Goal: Task Accomplishment & Management: Manage account settings

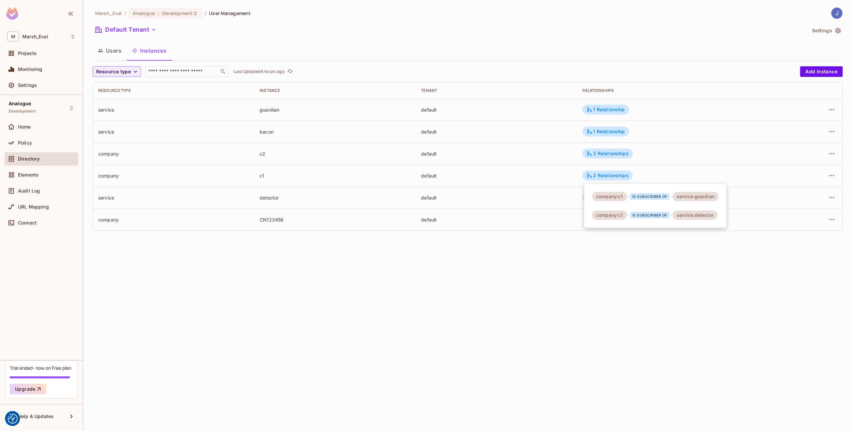
click at [34, 109] on div at bounding box center [426, 215] width 852 height 431
click at [25, 109] on span "Development" at bounding box center [22, 111] width 27 height 5
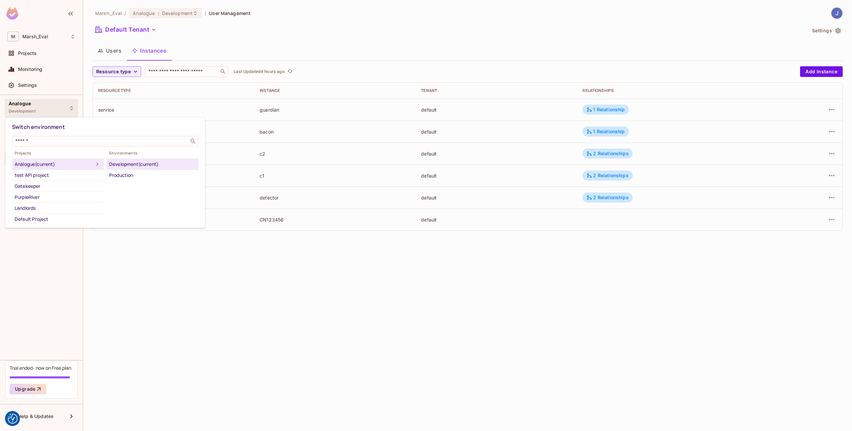
click at [132, 160] on div "Development (current)" at bounding box center [152, 164] width 87 height 8
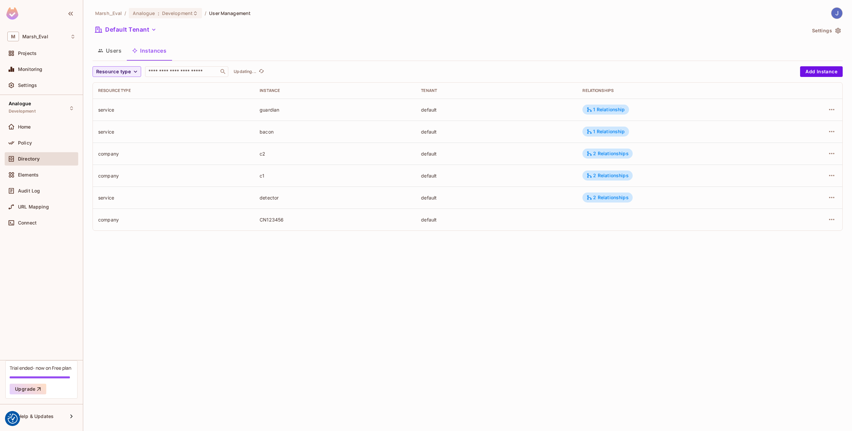
click at [53, 89] on div "Settings" at bounding box center [41, 85] width 68 height 8
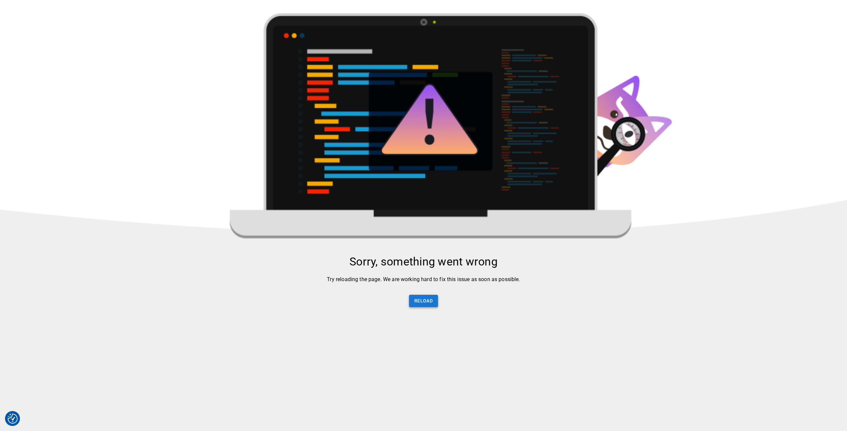
click at [420, 305] on button "Reload" at bounding box center [423, 301] width 29 height 12
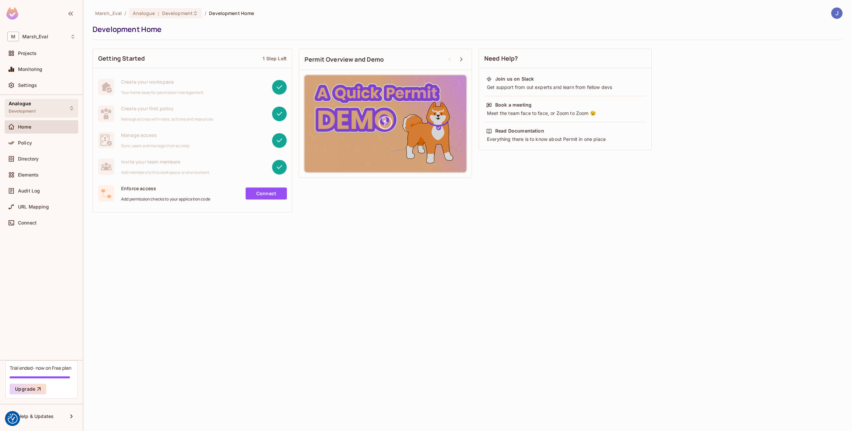
click at [54, 107] on div "Analogue Development" at bounding box center [42, 108] width 74 height 18
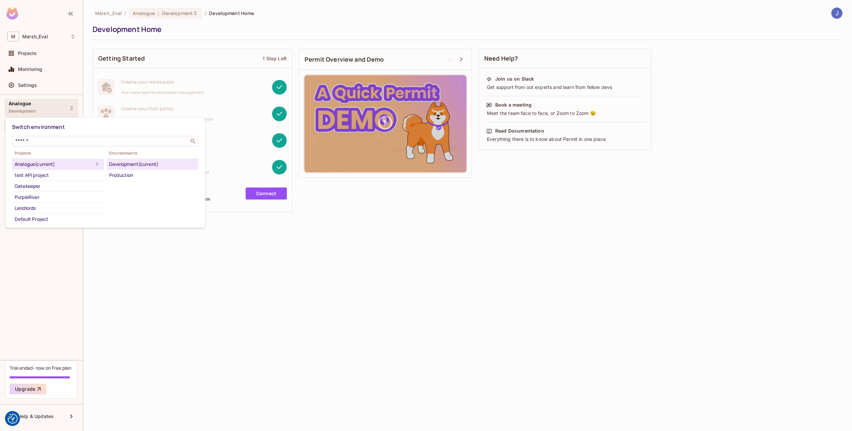
click at [207, 286] on div at bounding box center [426, 215] width 852 height 431
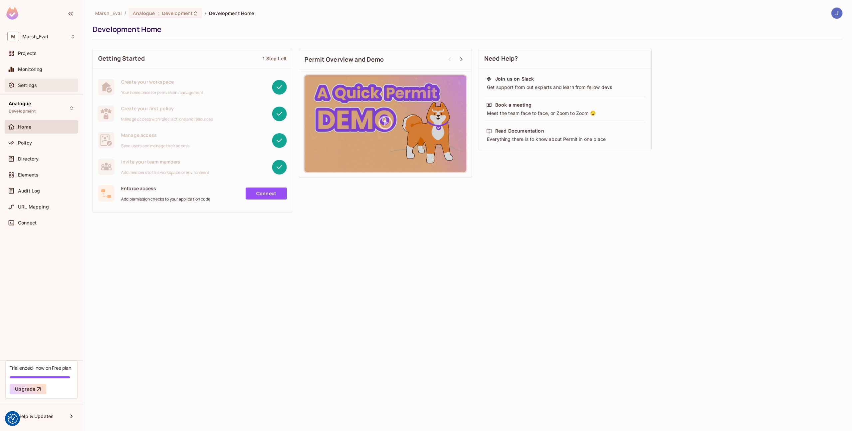
click at [49, 85] on div "Settings" at bounding box center [47, 85] width 58 height 5
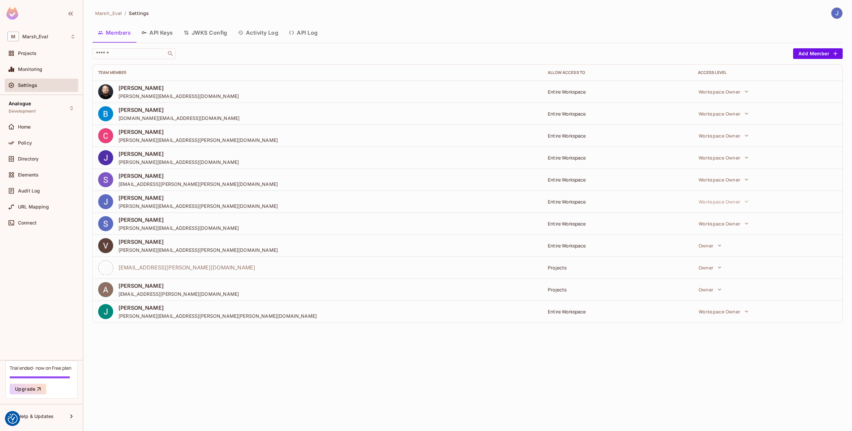
click at [163, 30] on button "API Keys" at bounding box center [157, 32] width 42 height 17
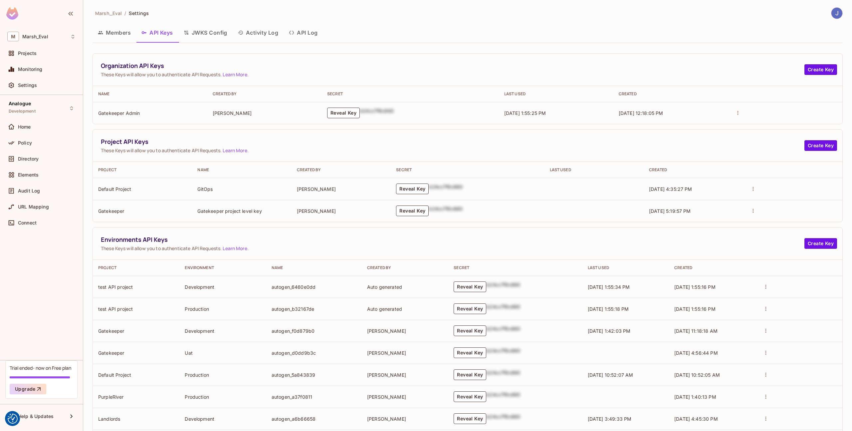
scroll to position [102, 0]
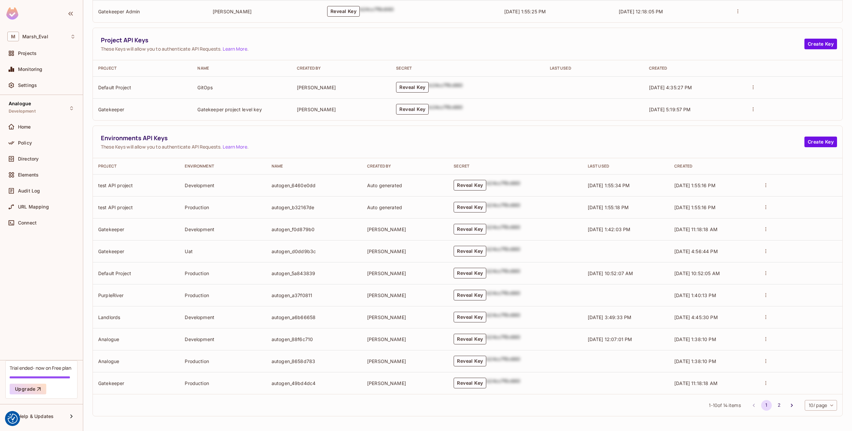
click at [456, 337] on button "Reveal Key" at bounding box center [470, 339] width 33 height 11
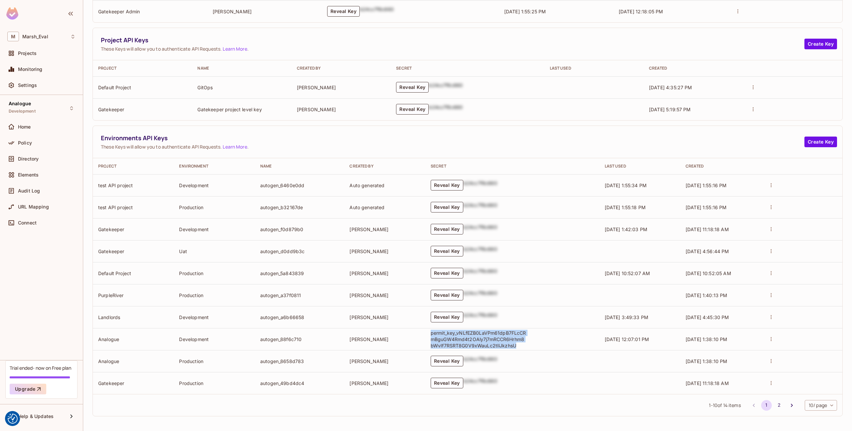
drag, startPoint x: 517, startPoint y: 346, endPoint x: 423, endPoint y: 334, distance: 94.7
click at [425, 334] on td "permit_key_vNLfEZB0LaVPm61dpB7FLcCRmBguGW4Rmd4t2OAly7j7mRCCR6Hrhm8bWvIf7RSRT8G0…" at bounding box center [512, 339] width 174 height 22
copy p "permit_key_vNLfEZB0LaVPm61dpB7FLcCRmBguGW4Rmd4t2OAly7j7mRCCR6Hrhm8bWvIf7RSRT8G0…"
click at [41, 216] on div "Connect" at bounding box center [42, 224] width 74 height 16
click at [41, 221] on div "Connect" at bounding box center [47, 222] width 58 height 5
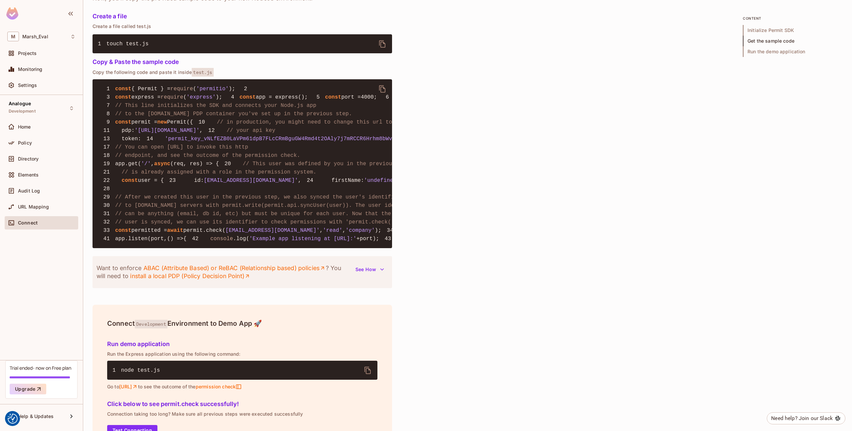
scroll to position [448, 0]
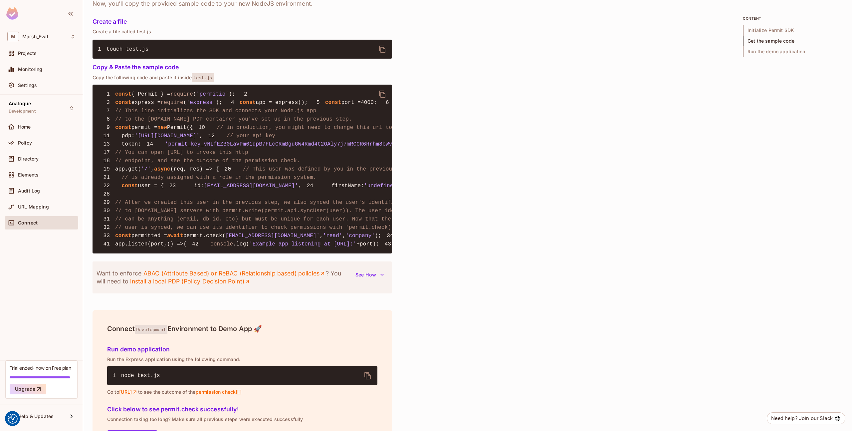
click at [379, 95] on icon "delete" at bounding box center [383, 94] width 8 height 8
click at [29, 147] on div "Policy" at bounding box center [42, 142] width 74 height 13
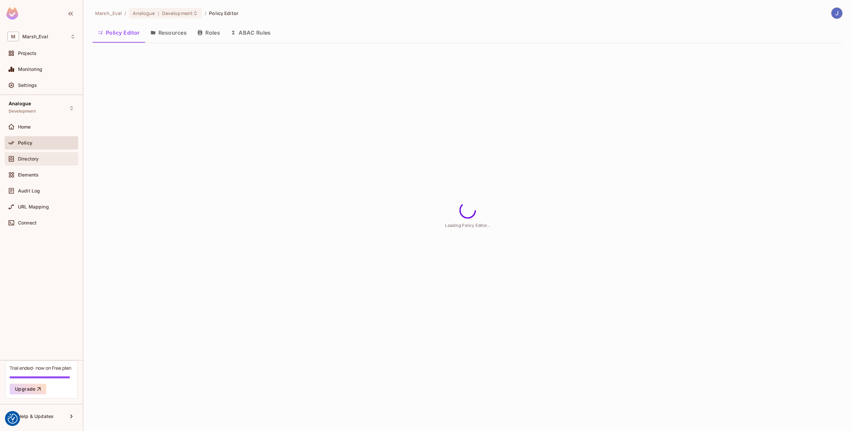
click at [33, 158] on span "Directory" at bounding box center [28, 158] width 21 height 5
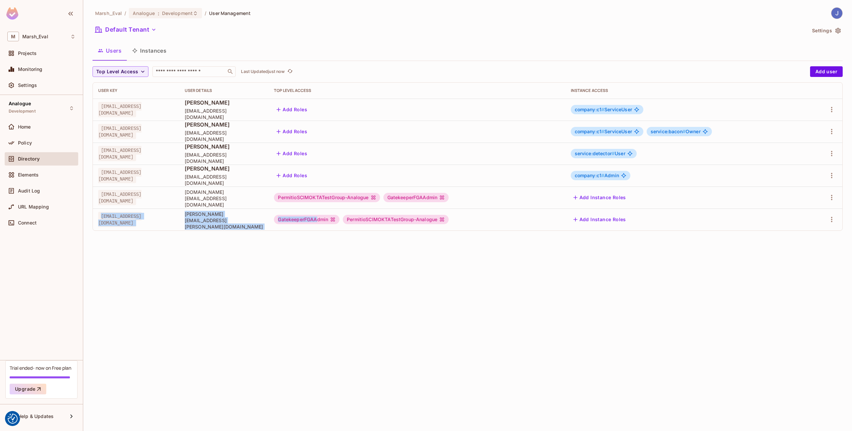
drag, startPoint x: 211, startPoint y: 215, endPoint x: 360, endPoint y: 220, distance: 148.9
click at [360, 220] on tr "1304461@emea.mrshmc.com Jose.Basanta@mmc.com GatekeeperFGAAdmin PermitioSCIMOKT…" at bounding box center [468, 219] width 750 height 22
click at [397, 219] on div "PermitioSCIMOKTATestGroup-Analogue" at bounding box center [396, 219] width 106 height 9
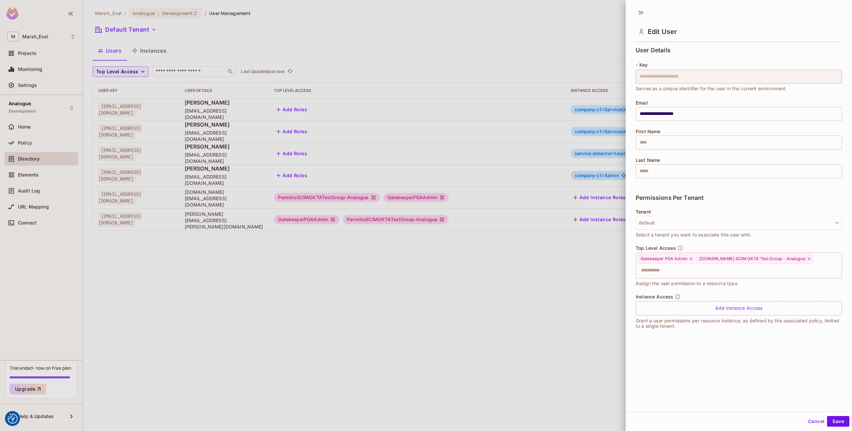
click at [134, 127] on div at bounding box center [426, 215] width 852 height 431
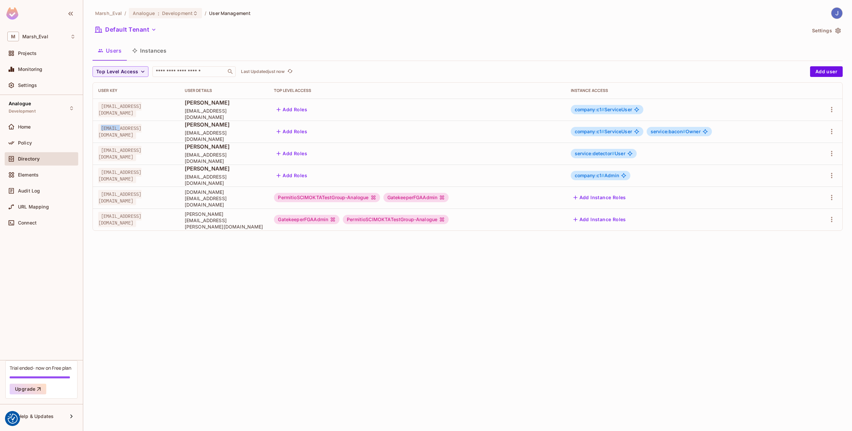
click at [134, 127] on span "ironman@ts.com" at bounding box center [119, 131] width 43 height 15
click at [126, 109] on span "batman@bw.org" at bounding box center [119, 109] width 43 height 15
copy span "batman@bw.org"
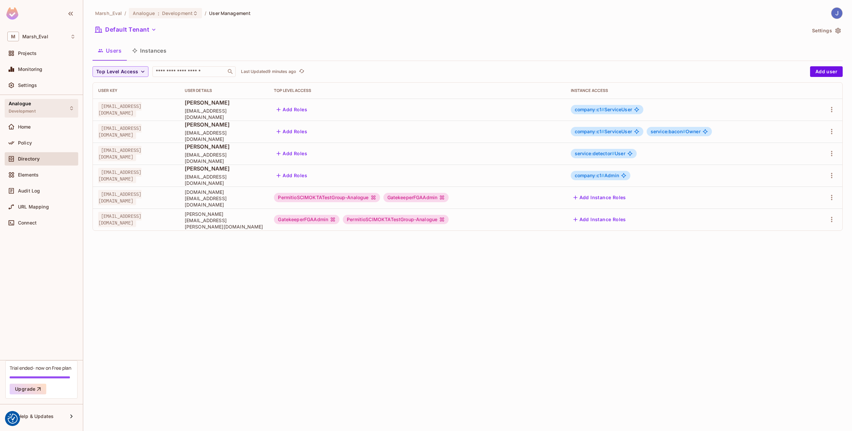
click at [23, 108] on div "Analogue Development" at bounding box center [22, 108] width 27 height 14
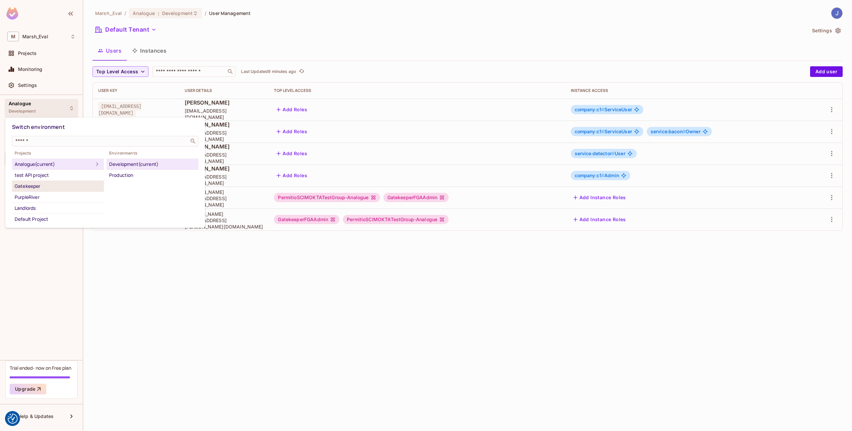
click at [38, 187] on div "Gatekeeper" at bounding box center [58, 186] width 87 height 8
click at [130, 167] on div "Development" at bounding box center [152, 164] width 87 height 8
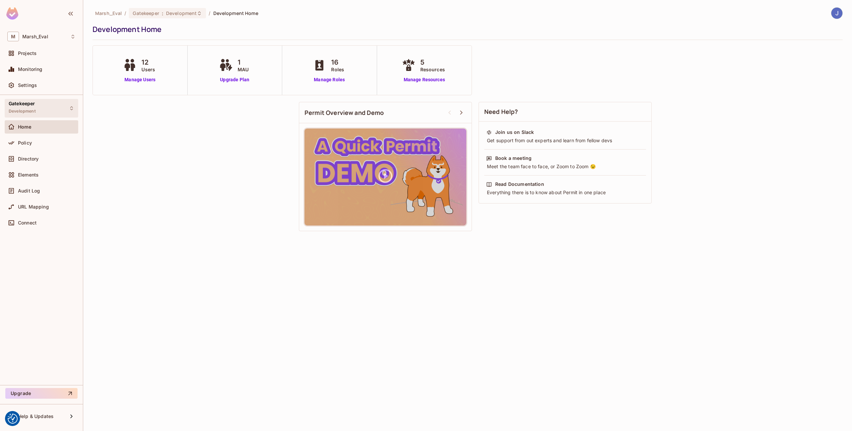
click at [65, 116] on div "Gatekeeper Development" at bounding box center [42, 108] width 74 height 18
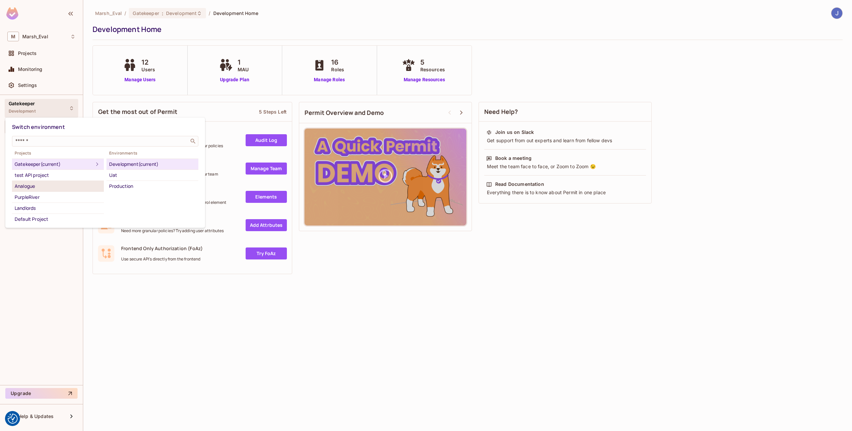
click at [44, 189] on div "Analogue" at bounding box center [58, 186] width 87 height 8
click at [141, 173] on div "Development" at bounding box center [152, 175] width 87 height 8
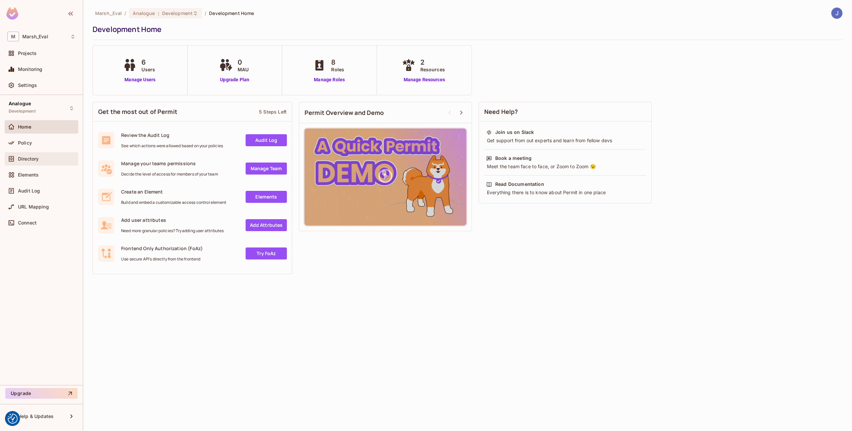
click at [33, 155] on div "Directory" at bounding box center [41, 159] width 68 height 8
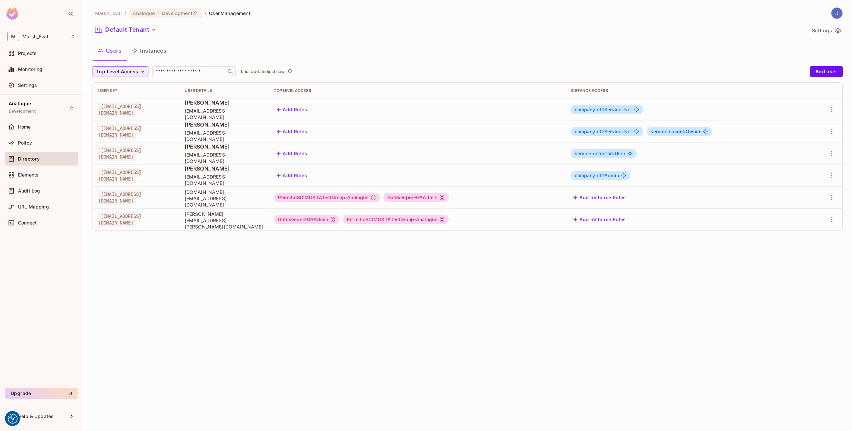
click at [146, 51] on button "Instances" at bounding box center [149, 50] width 45 height 17
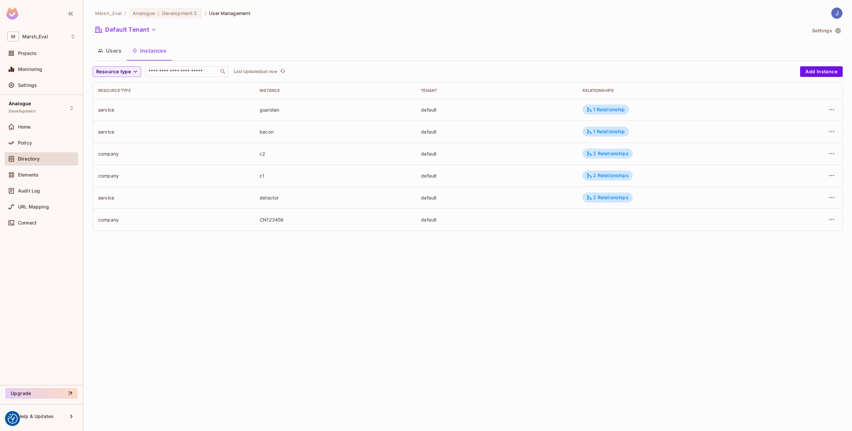
click at [602, 211] on td at bounding box center [675, 219] width 196 height 22
click at [602, 112] on div "1 Relationship" at bounding box center [606, 110] width 38 height 6
click at [602, 112] on div at bounding box center [426, 215] width 852 height 431
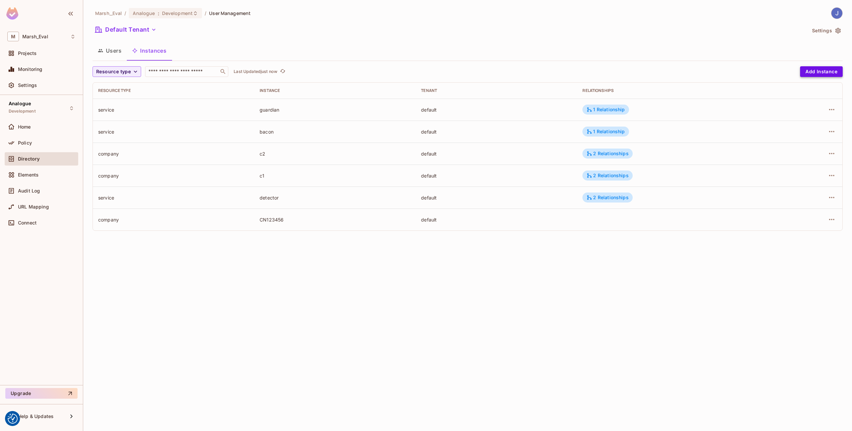
click at [811, 66] on button "Add Instance" at bounding box center [821, 71] width 43 height 11
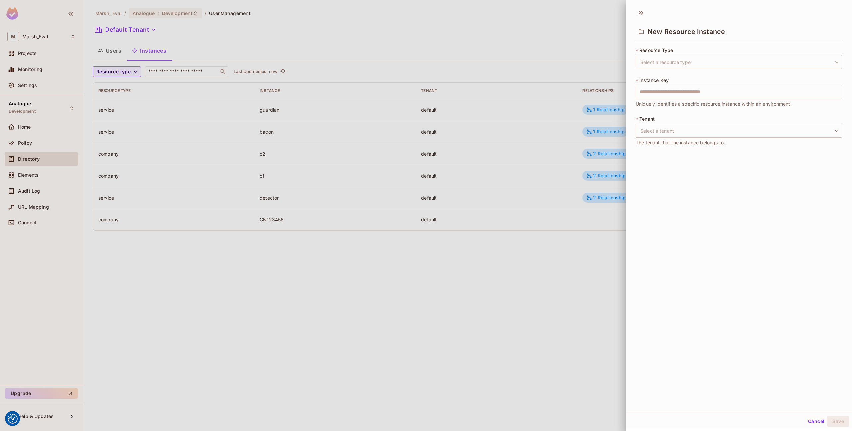
click at [599, 236] on div at bounding box center [426, 215] width 852 height 431
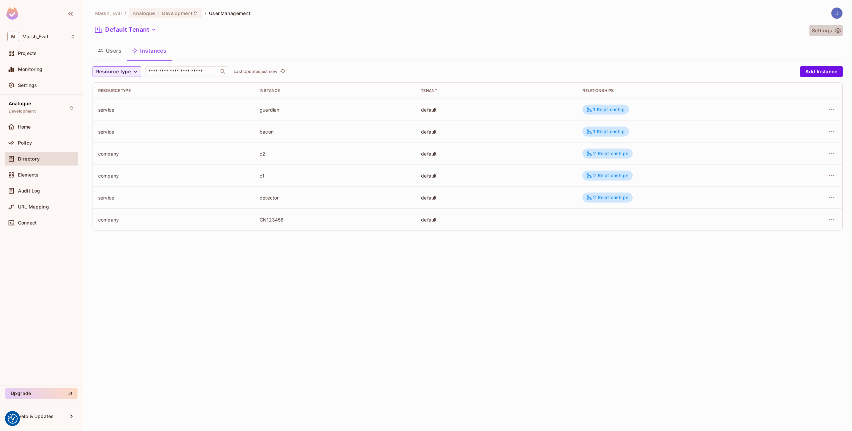
click at [832, 29] on button "Settings" at bounding box center [826, 30] width 33 height 11
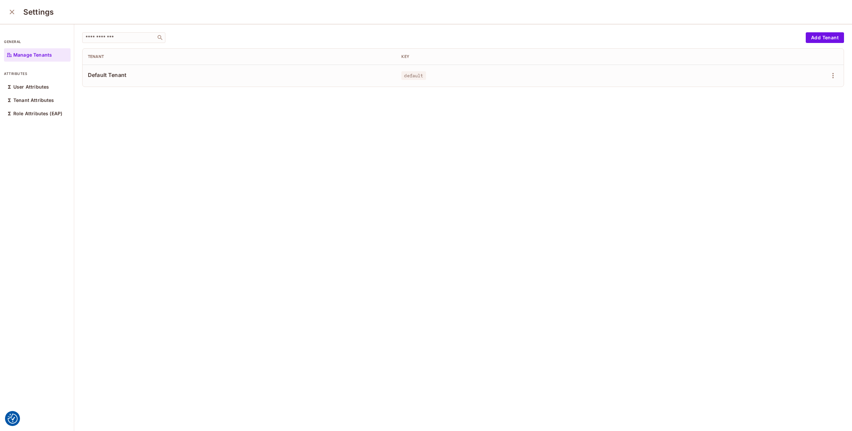
click at [14, 15] on icon "close" at bounding box center [12, 12] width 8 height 8
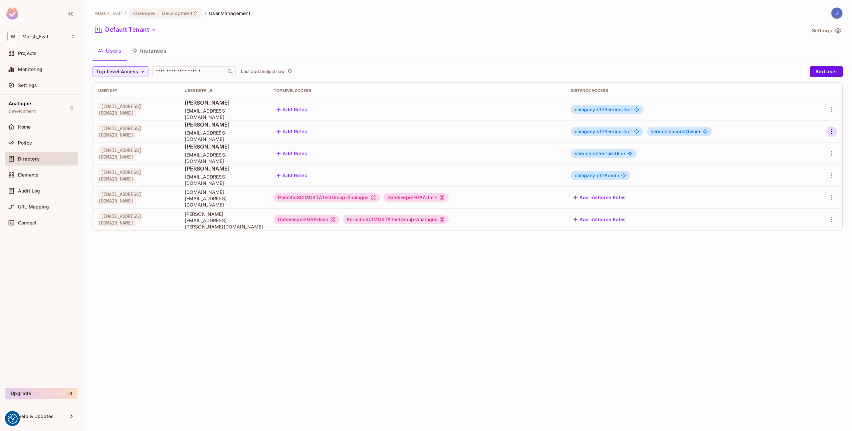
click at [831, 132] on icon "button" at bounding box center [832, 132] width 8 height 8
click at [812, 157] on span "Edit Attributes" at bounding box center [808, 161] width 37 height 11
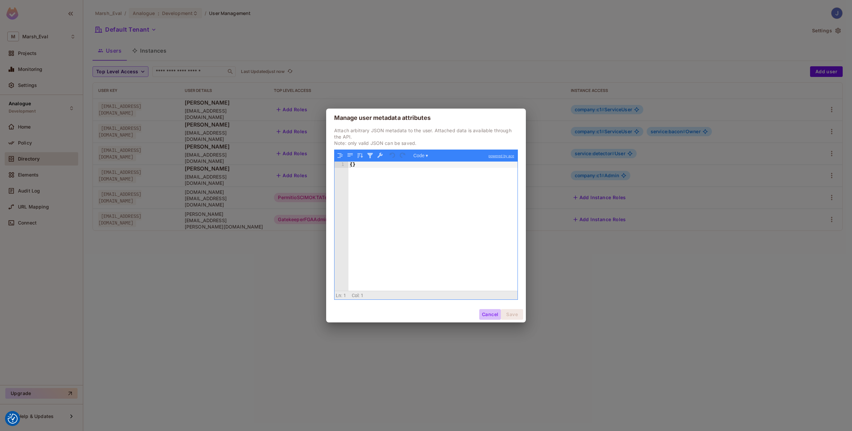
click at [487, 312] on button "Cancel" at bounding box center [490, 314] width 22 height 11
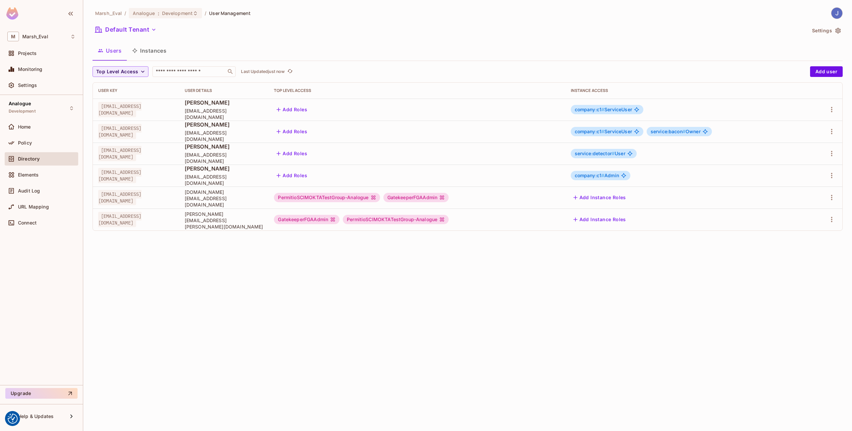
click at [165, 50] on button "Instances" at bounding box center [149, 50] width 45 height 17
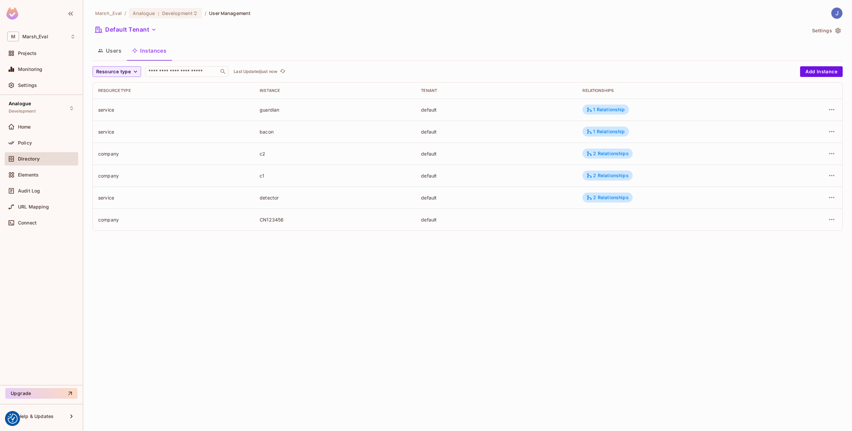
click at [825, 108] on div at bounding box center [808, 109] width 58 height 11
click at [834, 108] on icon "button" at bounding box center [832, 110] width 8 height 8
click at [803, 136] on li "Edit Attributes" at bounding box center [790, 139] width 84 height 15
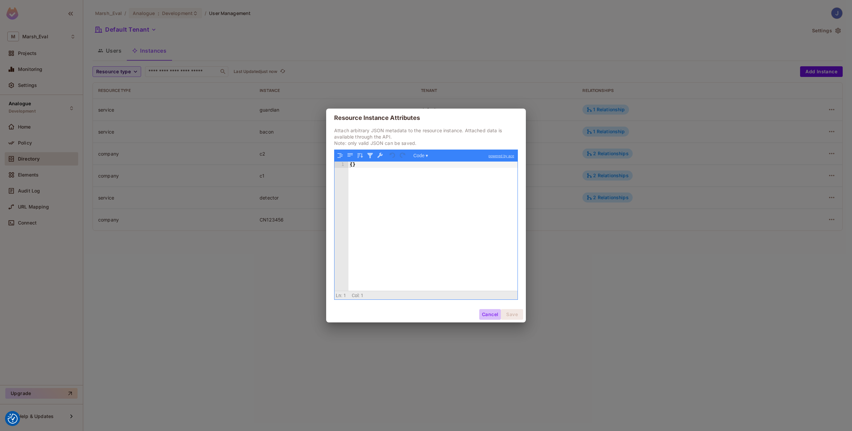
click at [486, 317] on button "Cancel" at bounding box center [490, 314] width 22 height 11
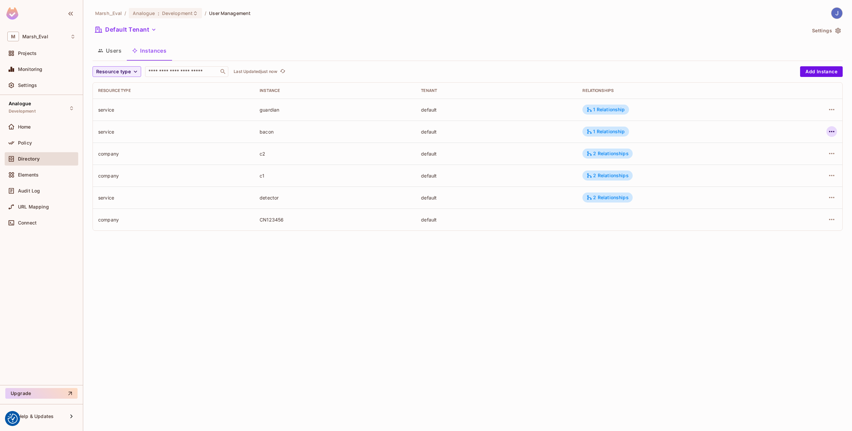
click at [831, 133] on icon "button" at bounding box center [832, 132] width 8 height 8
click at [797, 165] on span "Edit Attributes" at bounding box center [783, 161] width 37 height 11
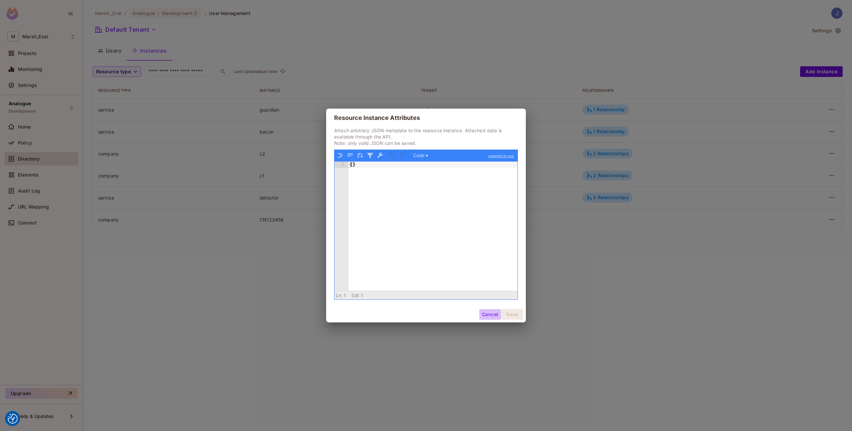
click at [498, 313] on button "Cancel" at bounding box center [490, 314] width 22 height 11
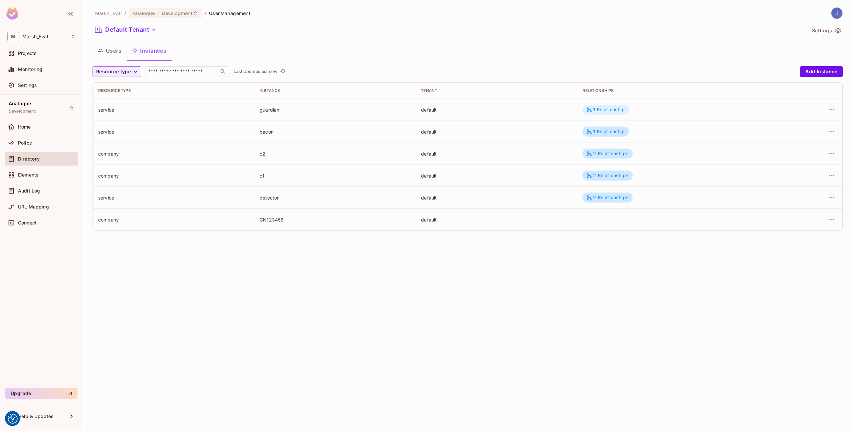
click at [616, 107] on div "1 Relationship" at bounding box center [606, 110] width 38 height 6
click at [562, 147] on div at bounding box center [426, 215] width 852 height 431
click at [835, 111] on icon "button" at bounding box center [832, 110] width 8 height 8
click at [812, 128] on span "Edit Resource Instance" at bounding box center [793, 125] width 56 height 11
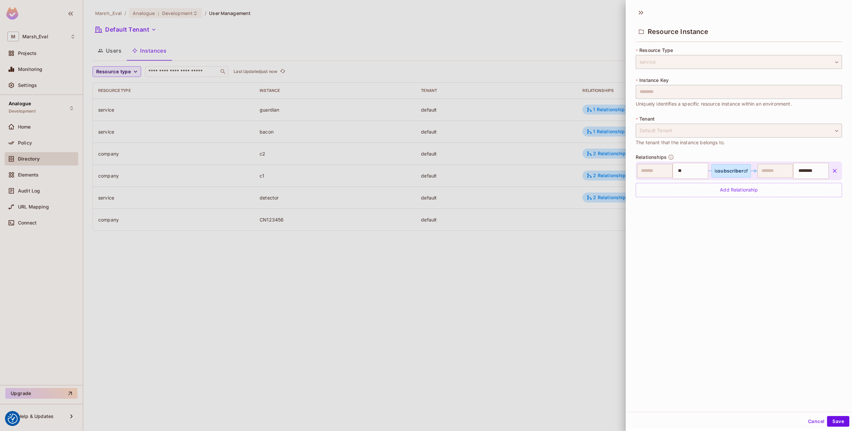
scroll to position [1, 0]
click at [642, 11] on icon at bounding box center [641, 11] width 11 height 11
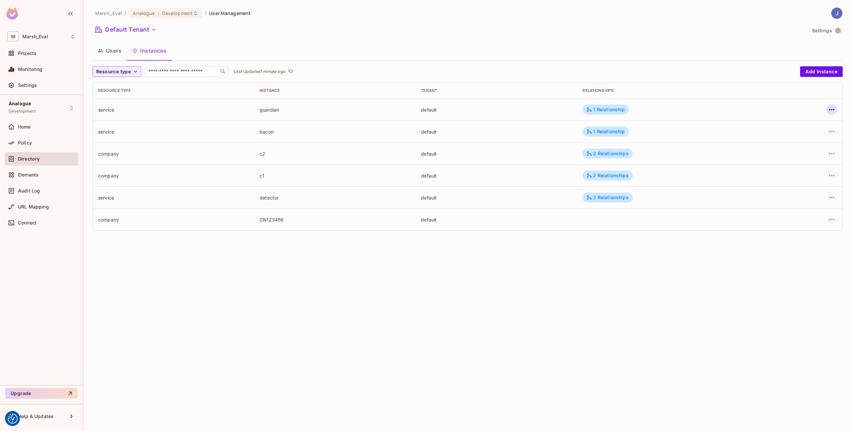
click at [829, 113] on icon "button" at bounding box center [832, 110] width 8 height 8
click at [804, 128] on span "Edit Resource Instance" at bounding box center [793, 125] width 56 height 11
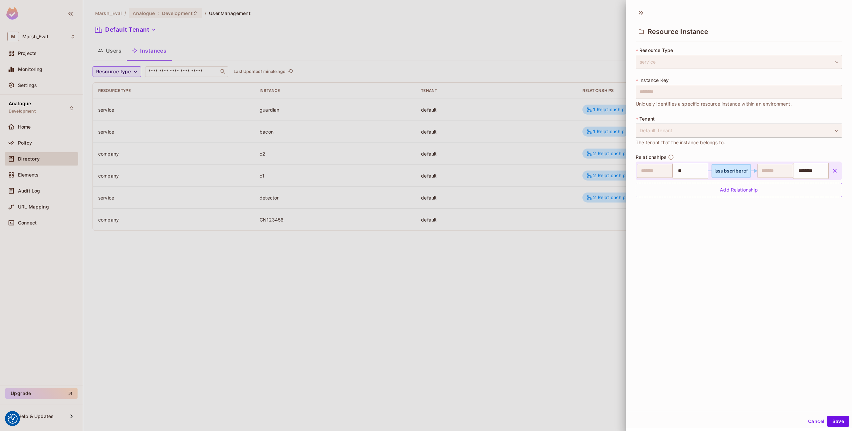
click at [655, 156] on span "Relationships" at bounding box center [651, 156] width 31 height 5
click at [696, 194] on div "Add Relationship" at bounding box center [739, 190] width 206 height 14
click at [723, 196] on body "We use cookies to enhance your browsing experience, serve personalized ads or c…" at bounding box center [426, 215] width 852 height 431
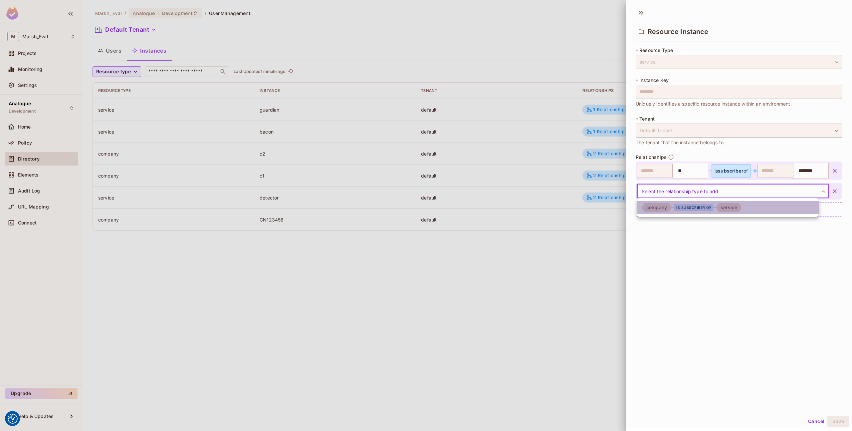
click at [701, 209] on div "is subscriber of" at bounding box center [693, 207] width 39 height 7
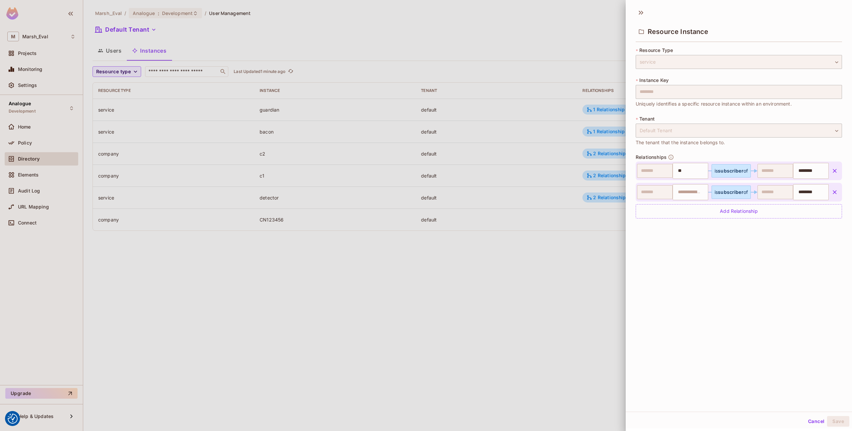
click at [832, 194] on icon "button" at bounding box center [835, 192] width 7 height 7
click at [789, 193] on div "Add Relationship" at bounding box center [739, 190] width 206 height 14
click at [786, 194] on body "We use cookies to enhance your browsing experience, serve personalized ads or c…" at bounding box center [426, 215] width 852 height 431
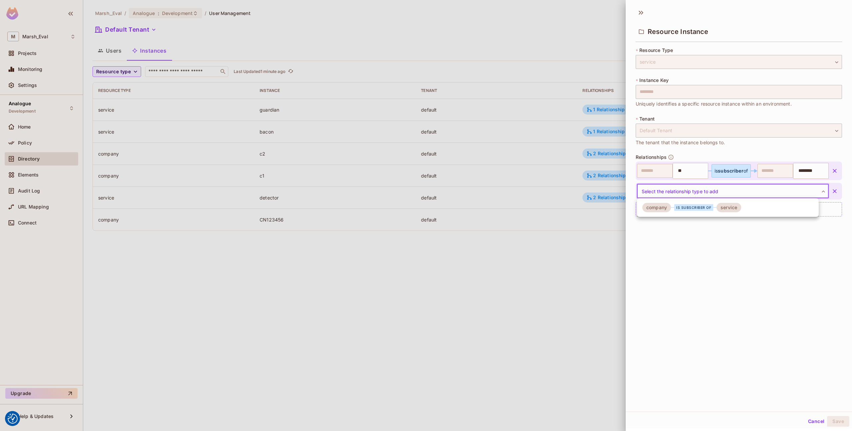
click at [741, 207] on li "company is subscriber of service" at bounding box center [728, 207] width 182 height 13
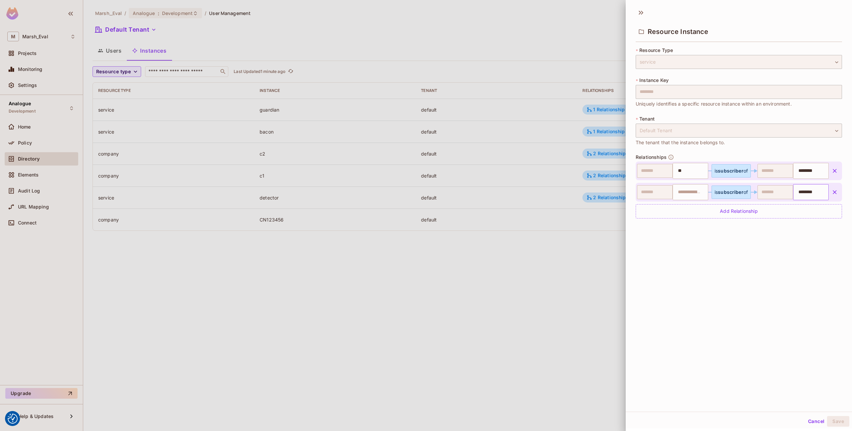
click at [795, 195] on input "********" at bounding box center [810, 191] width 31 height 13
click at [793, 206] on li "guardian" at bounding box center [802, 209] width 33 height 12
click at [688, 192] on input "text" at bounding box center [689, 191] width 31 height 13
click at [829, 195] on button "button" at bounding box center [835, 192] width 12 height 12
click at [808, 419] on button "Cancel" at bounding box center [817, 421] width 22 height 11
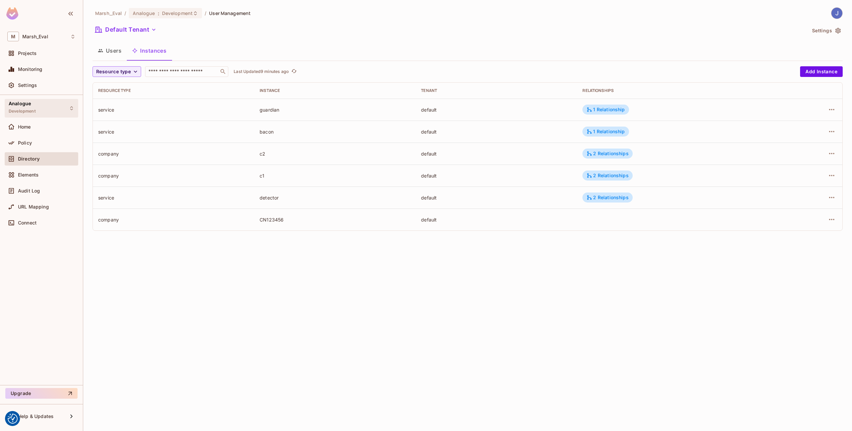
click at [51, 101] on div "Analogue Development" at bounding box center [42, 108] width 74 height 18
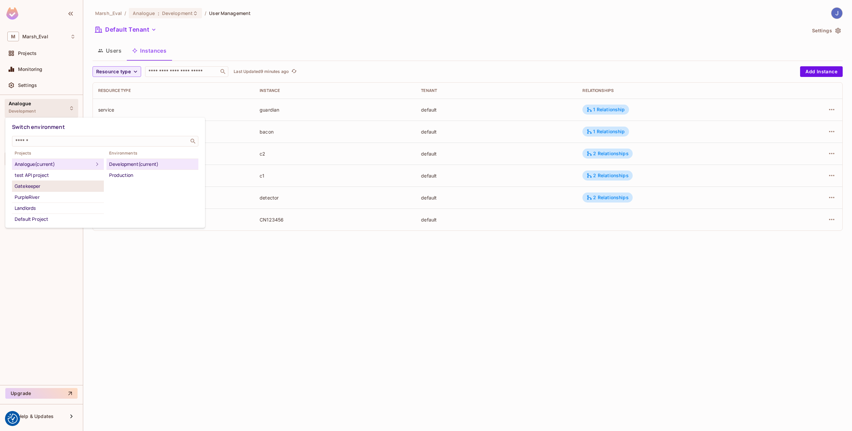
click at [56, 187] on div "Gatekeeper" at bounding box center [58, 186] width 87 height 8
click at [123, 166] on div "Development" at bounding box center [152, 164] width 87 height 8
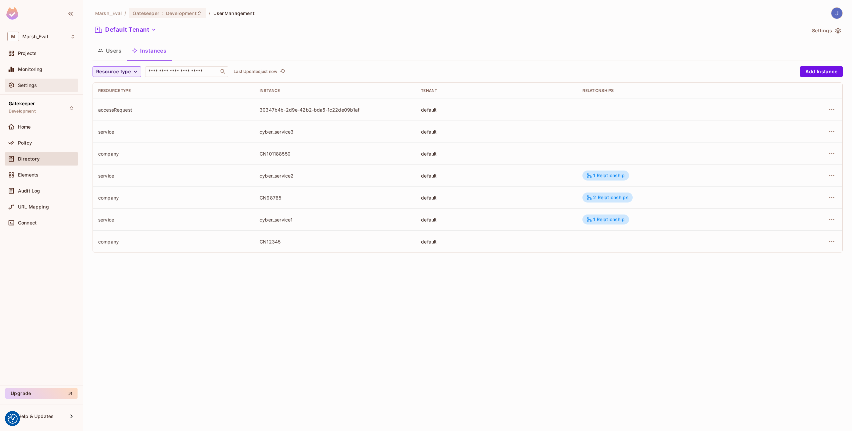
click at [34, 80] on div "Settings" at bounding box center [42, 85] width 74 height 13
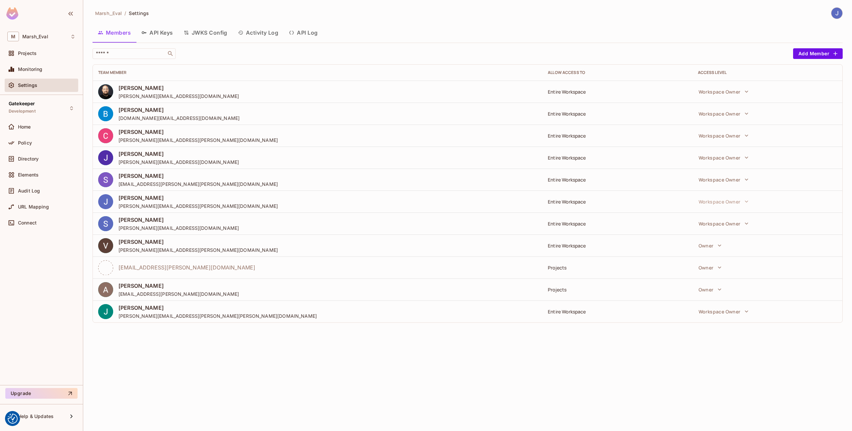
click at [174, 32] on button "API Keys" at bounding box center [157, 32] width 42 height 17
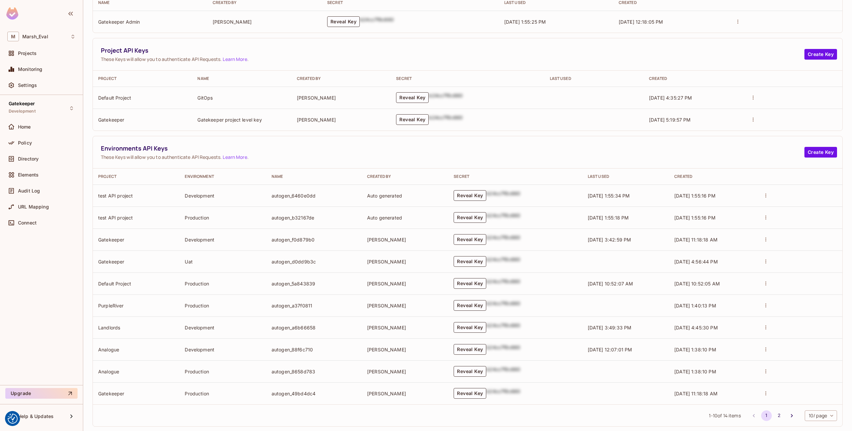
scroll to position [93, 0]
click at [462, 245] on td "Reveal Key b24cc7f8c660" at bounding box center [515, 238] width 134 height 22
click at [464, 241] on button "Reveal Key" at bounding box center [470, 238] width 33 height 11
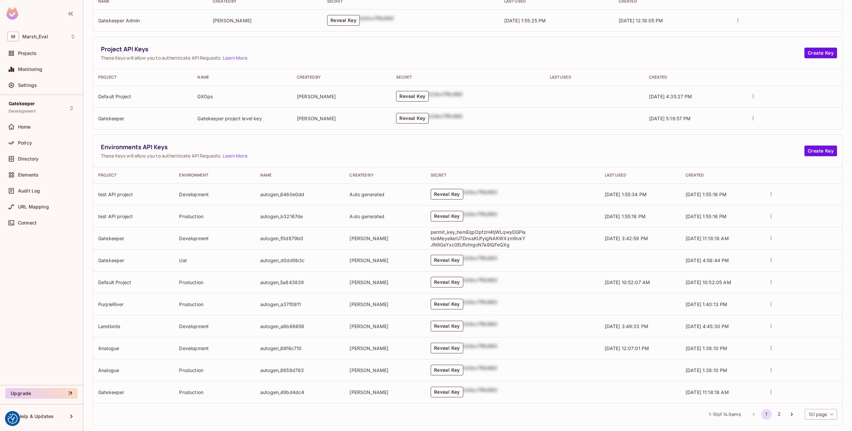
drag, startPoint x: 509, startPoint y: 248, endPoint x: 387, endPoint y: 237, distance: 122.3
click at [387, 237] on tr "Gatekeeper Development autogen_f0d879b0 Carla Teixeira permit_key_hemEqpOpfzH4t…" at bounding box center [468, 238] width 750 height 22
copy tr "permit_key_hemEqpOpfzH4tjWLqwyDGPlatsnMeyeilarU7DnxaKUfyigNAKWXzm9vkYJN9GsYxc0E…"
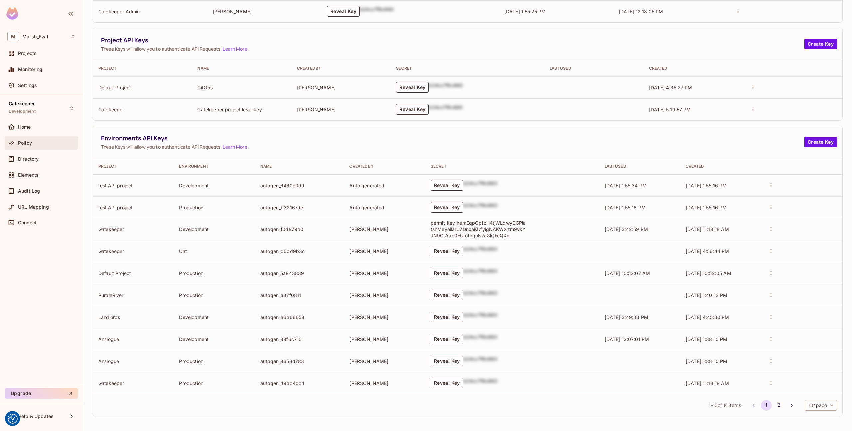
click at [19, 143] on span "Policy" at bounding box center [25, 142] width 14 height 5
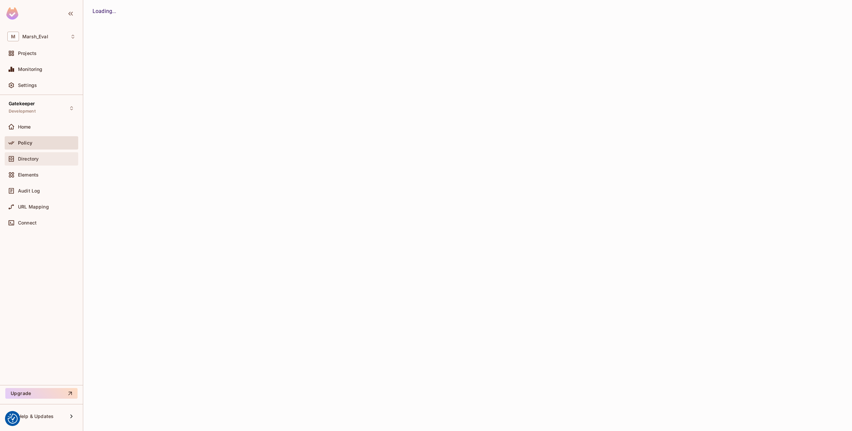
click at [28, 159] on span "Directory" at bounding box center [28, 158] width 21 height 5
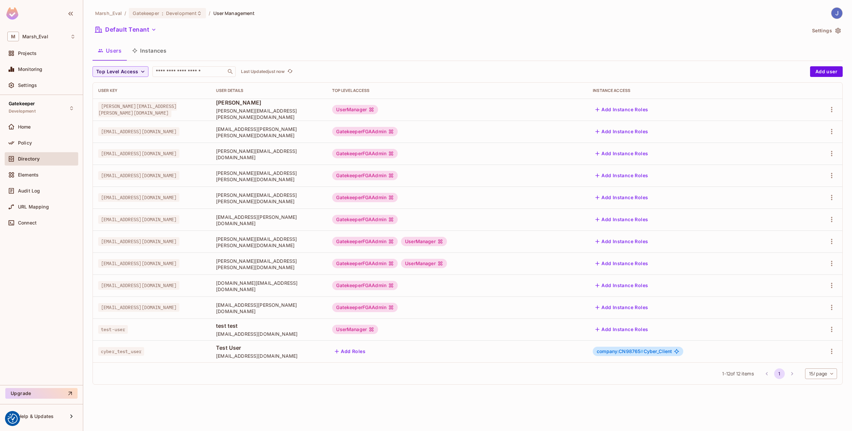
click at [131, 356] on td "cyber_test_user" at bounding box center [152, 351] width 118 height 22
copy span "cyber_test_user"
click at [368, 353] on button "Add Roles" at bounding box center [350, 351] width 36 height 11
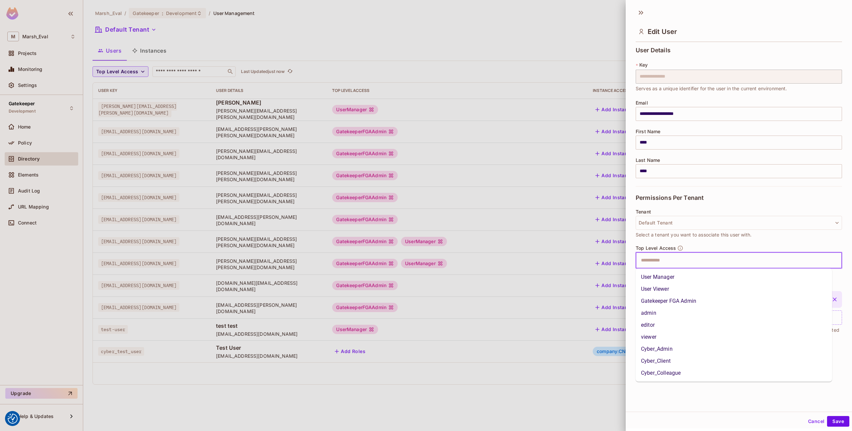
click at [667, 257] on input "text" at bounding box center [733, 260] width 192 height 13
click at [661, 244] on div "Tenant Default Tenant Select a tenant you want to associate this user with." at bounding box center [739, 227] width 206 height 36
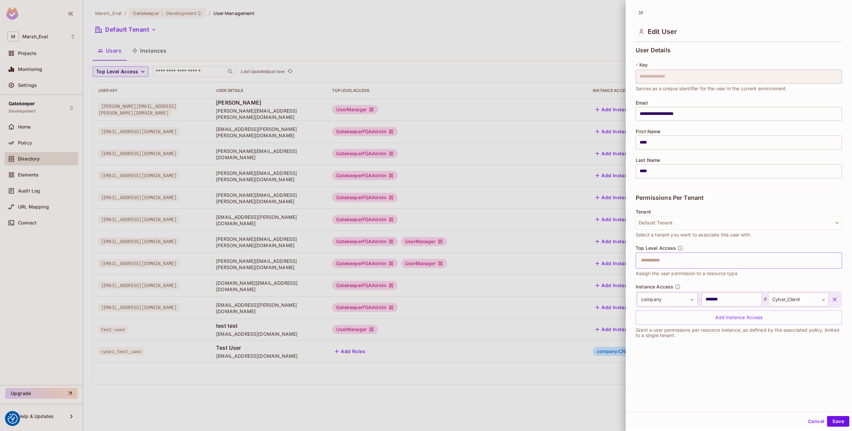
click at [666, 263] on input "text" at bounding box center [733, 260] width 192 height 13
click at [645, 244] on div "Tenant Default Tenant Select a tenant you want to associate this user with." at bounding box center [739, 227] width 206 height 36
drag, startPoint x: 583, startPoint y: 332, endPoint x: 587, endPoint y: 330, distance: 4.3
click at [584, 331] on div at bounding box center [426, 215] width 852 height 431
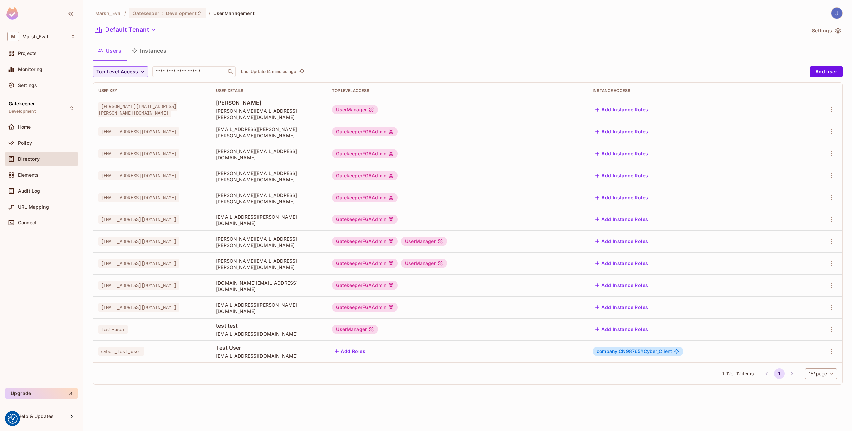
click at [154, 51] on button "Instances" at bounding box center [149, 50] width 45 height 17
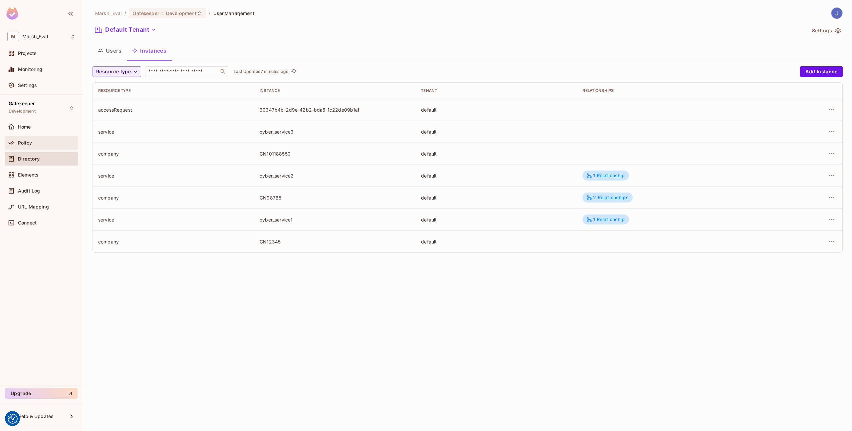
click at [30, 145] on span "Policy" at bounding box center [25, 142] width 14 height 5
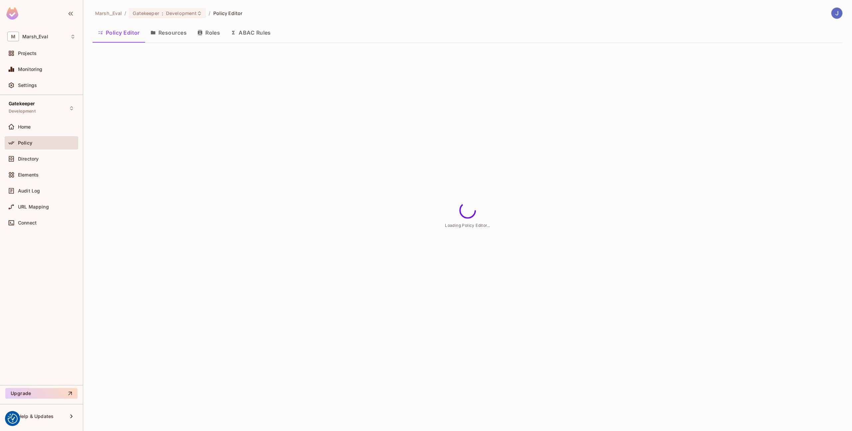
click at [203, 34] on button "Roles" at bounding box center [208, 32] width 33 height 17
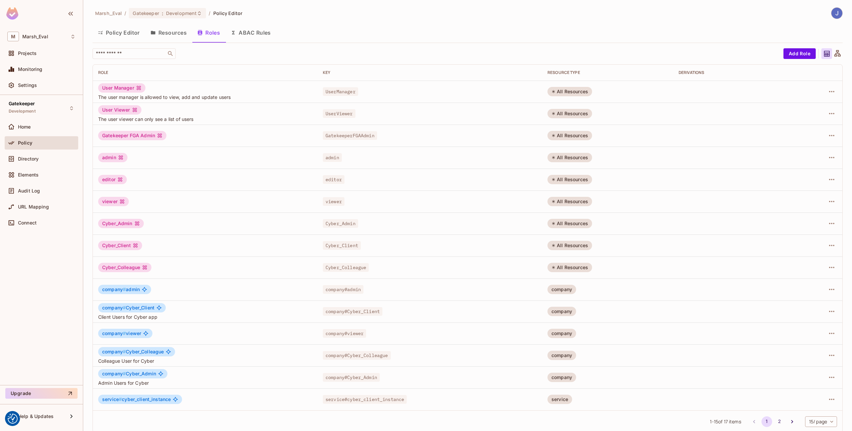
scroll to position [7, 0]
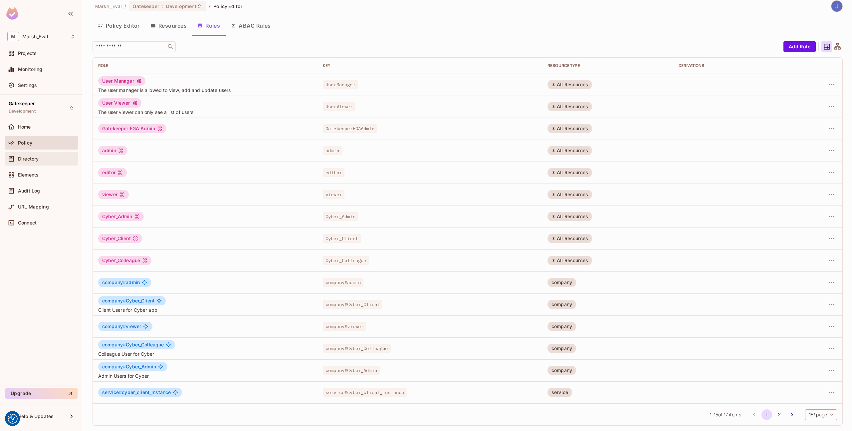
click at [48, 154] on div "Directory" at bounding box center [42, 158] width 74 height 13
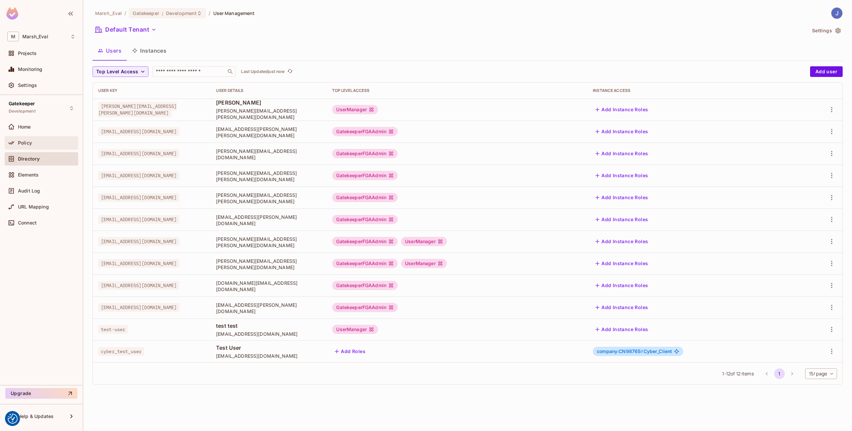
click at [49, 144] on div "Policy" at bounding box center [47, 142] width 58 height 5
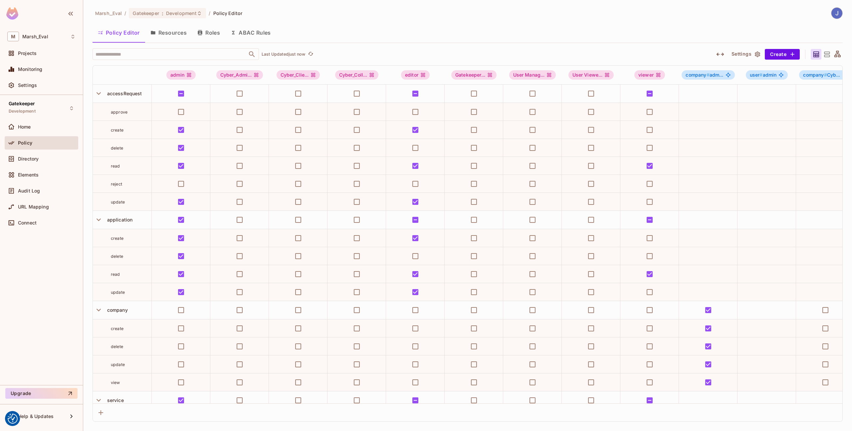
click at [203, 31] on button "Roles" at bounding box center [208, 32] width 33 height 17
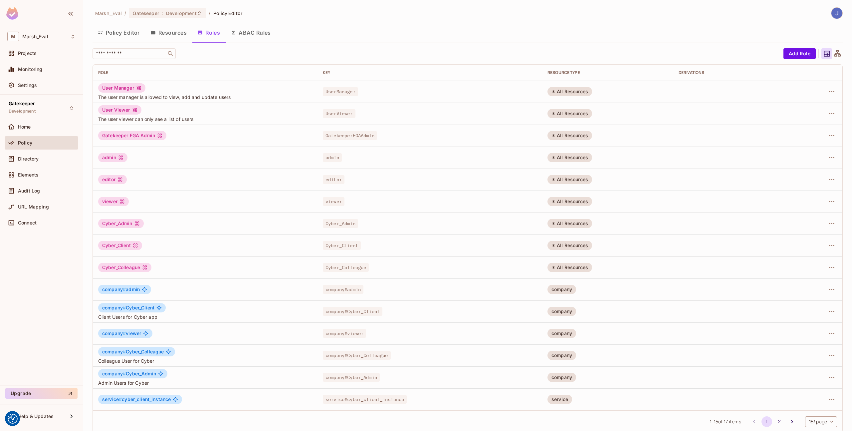
click at [819, 92] on div at bounding box center [817, 91] width 40 height 11
click at [828, 92] on icon "button" at bounding box center [832, 92] width 8 height 8
click at [807, 110] on span "Edit Role" at bounding box center [797, 107] width 24 height 11
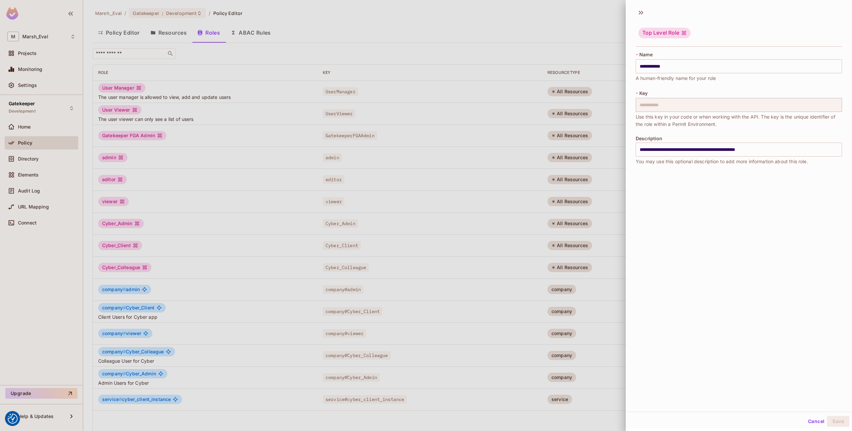
click at [610, 235] on div at bounding box center [426, 215] width 852 height 431
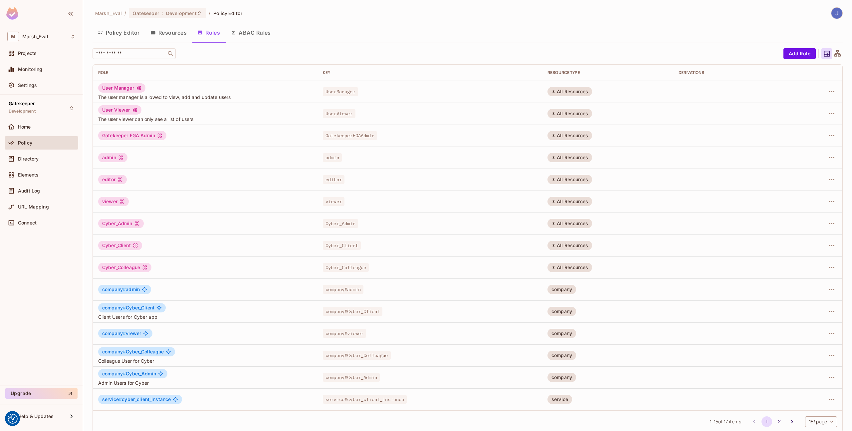
click at [688, 94] on td at bounding box center [732, 92] width 119 height 22
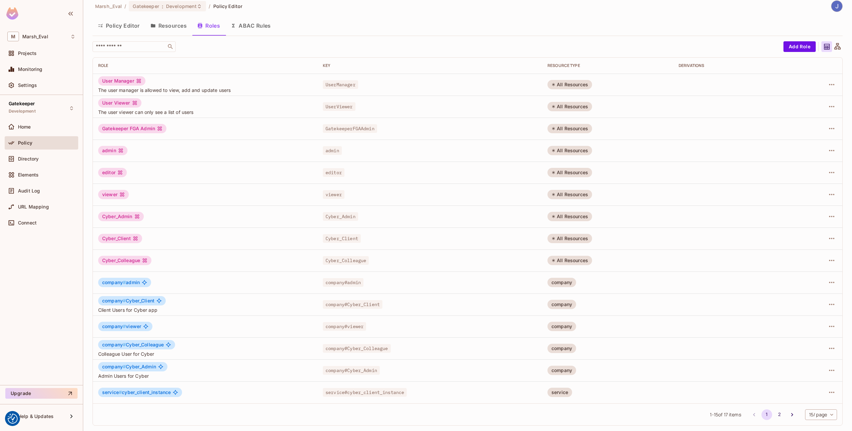
click at [563, 284] on div "company" at bounding box center [562, 282] width 29 height 9
click at [829, 282] on icon "button" at bounding box center [831, 282] width 5 height 1
click at [799, 297] on div "Edit Role" at bounding box center [797, 297] width 20 height 7
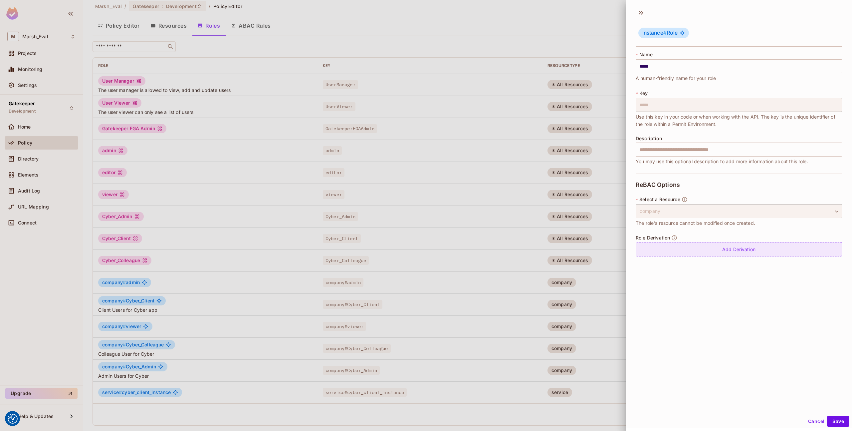
click at [673, 255] on div "Add Derivation" at bounding box center [739, 249] width 206 height 14
click at [713, 254] on icon at bounding box center [715, 255] width 7 height 4
click at [741, 253] on body "We use cookies to enhance your browsing experience, serve personalized ads or c…" at bounding box center [426, 215] width 852 height 431
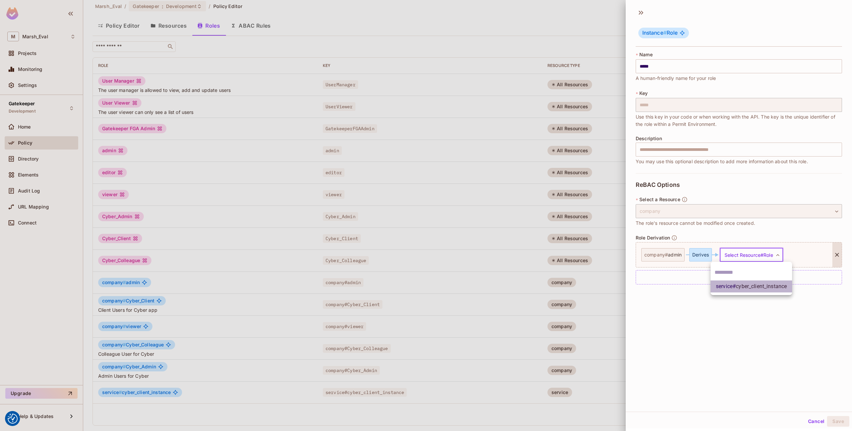
click at [736, 290] on span "service # cyber_client_instance" at bounding box center [751, 286] width 71 height 8
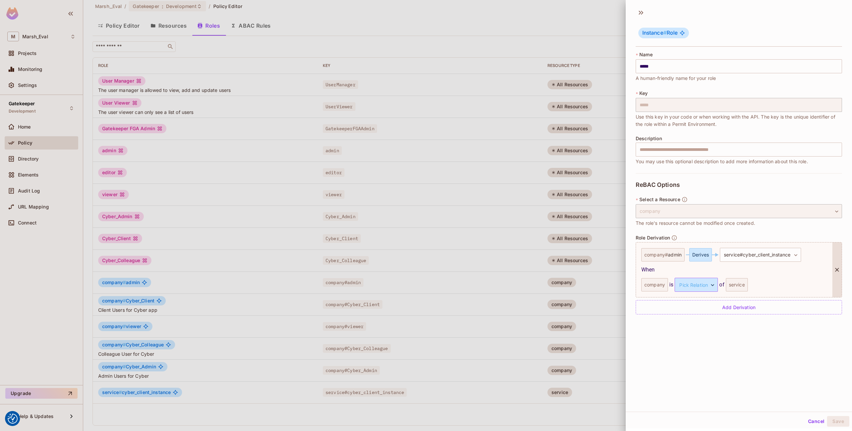
click at [692, 284] on body "We use cookies to enhance your browsing experience, serve personalized ads or c…" at bounding box center [426, 215] width 852 height 431
click at [686, 313] on li "parent" at bounding box center [695, 316] width 61 height 12
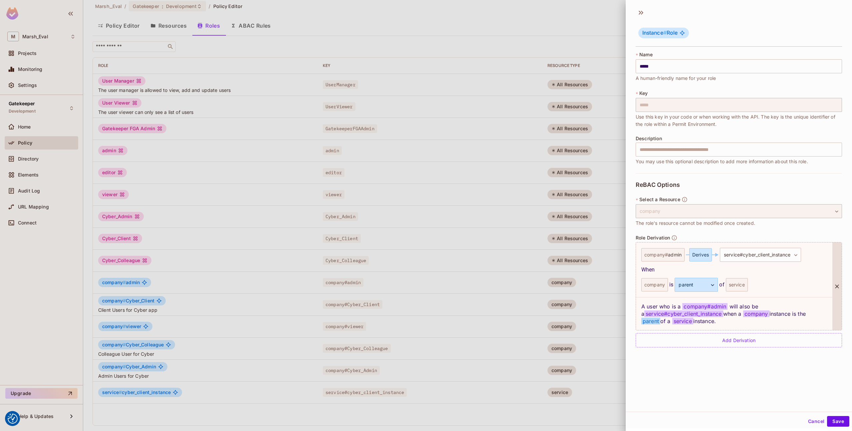
scroll to position [1, 0]
click at [437, 43] on div at bounding box center [426, 215] width 852 height 431
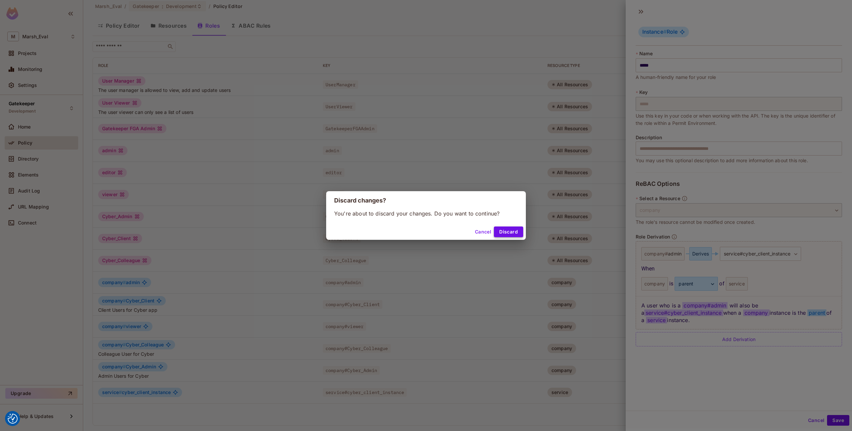
click at [498, 228] on button "Discard" at bounding box center [508, 231] width 29 height 11
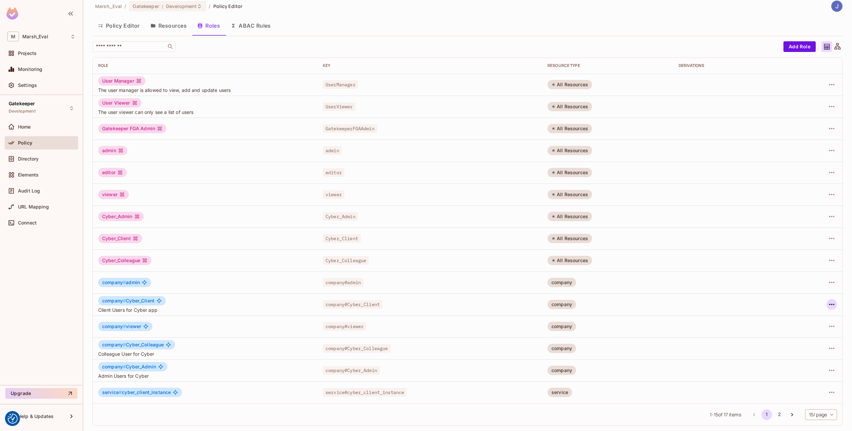
click at [829, 304] on icon "button" at bounding box center [831, 304] width 5 height 1
click at [807, 335] on div "Edit Attributes" at bounding box center [803, 334] width 33 height 7
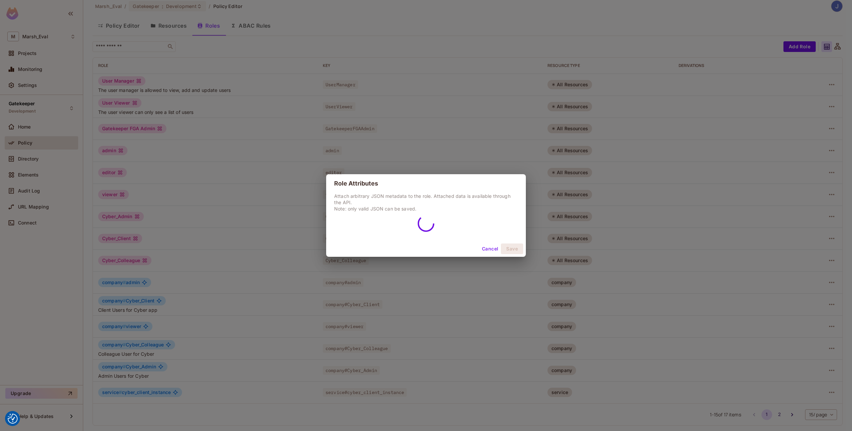
click at [474, 249] on div "Role Attributes Attach arbitrary JSON metadata to the role. Attached data is av…" at bounding box center [426, 215] width 200 height 83
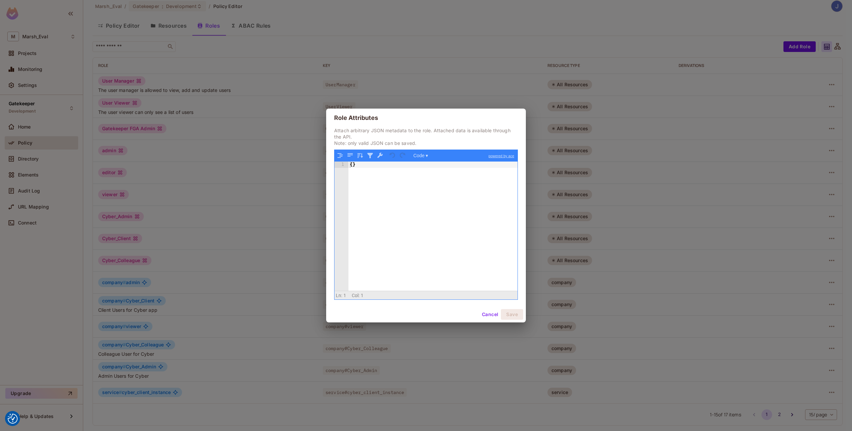
click at [491, 249] on div "{ }" at bounding box center [433, 232] width 169 height 142
click at [488, 307] on div "Cancel Save" at bounding box center [426, 314] width 200 height 16
click at [488, 313] on button "Cancel" at bounding box center [490, 314] width 22 height 11
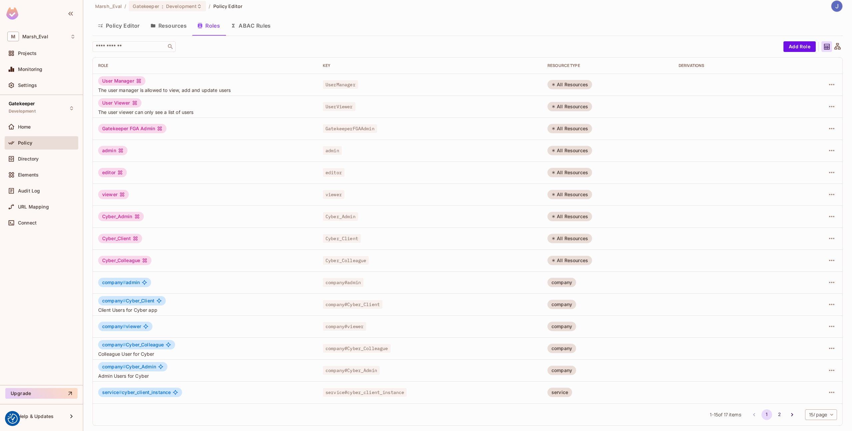
click at [834, 304] on td at bounding box center [817, 304] width 51 height 22
click at [828, 303] on icon "button" at bounding box center [832, 304] width 8 height 8
click at [776, 321] on icon at bounding box center [778, 320] width 6 height 6
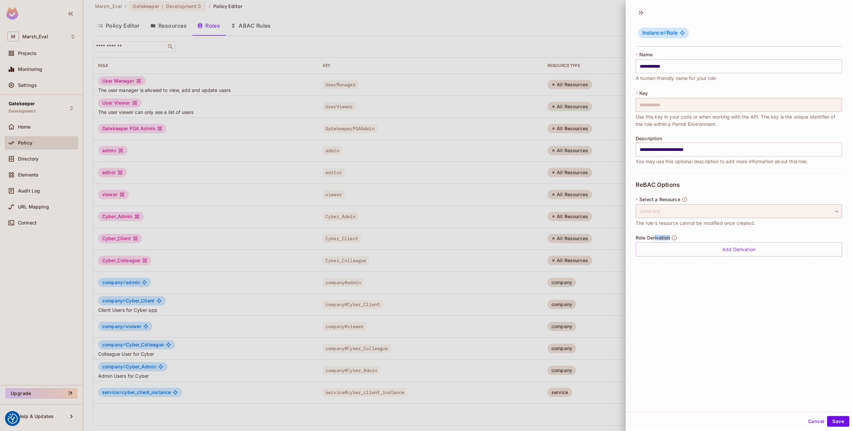
drag, startPoint x: 657, startPoint y: 239, endPoint x: 671, endPoint y: 239, distance: 14.3
click at [671, 239] on div "Role Derivation" at bounding box center [657, 238] width 42 height 6
click at [675, 250] on div "Add Derivation" at bounding box center [739, 249] width 206 height 14
drag, startPoint x: 646, startPoint y: 256, endPoint x: 697, endPoint y: 255, distance: 51.3
click at [697, 255] on div "company # Cyber_Client" at bounding box center [671, 254] width 58 height 13
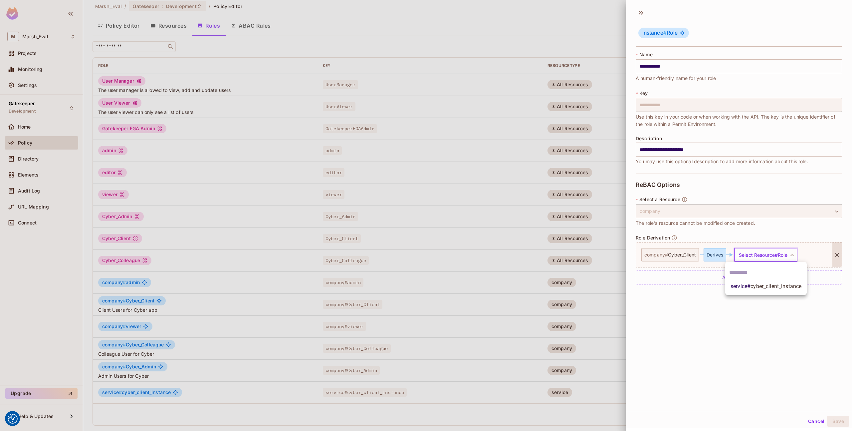
click at [755, 253] on body "We use cookies to enhance your browsing experience, serve personalized ads or c…" at bounding box center [426, 215] width 852 height 431
click at [753, 287] on span "cyber_client_instance" at bounding box center [776, 286] width 51 height 6
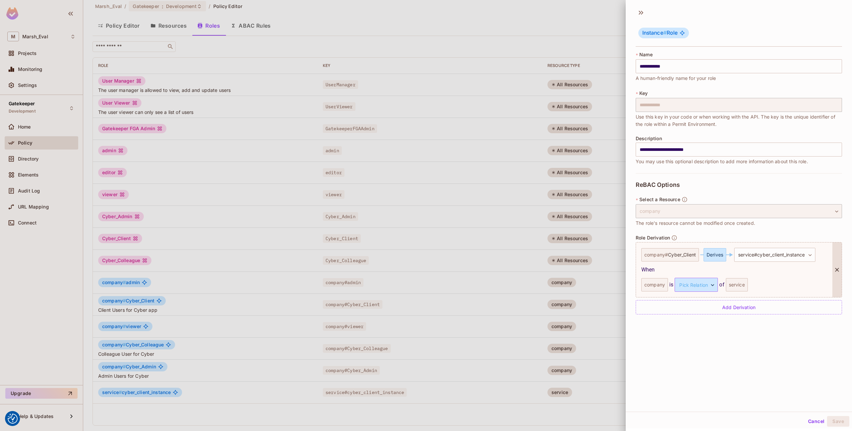
click at [690, 286] on body "We use cookies to enhance your browsing experience, serve personalized ads or c…" at bounding box center [426, 215] width 852 height 431
click at [684, 314] on li "parent" at bounding box center [695, 316] width 61 height 12
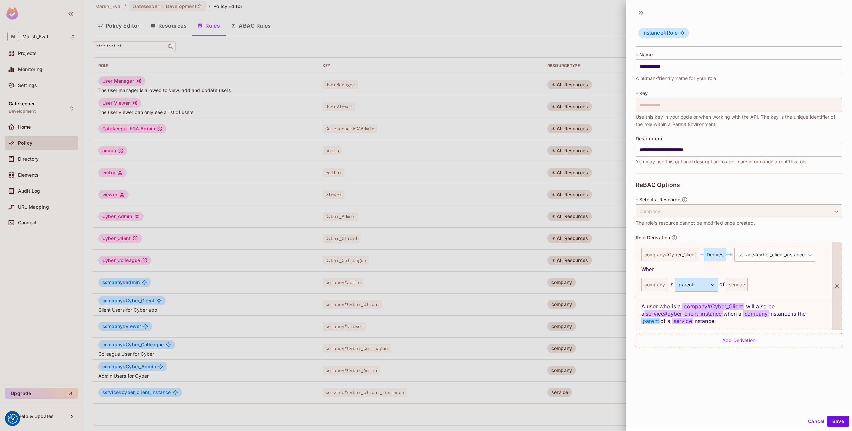
drag, startPoint x: 644, startPoint y: 307, endPoint x: 733, endPoint y: 322, distance: 90.1
click at [733, 322] on div "A user who is a company # Cyber_Client will also be a service#cyber_client_inst…" at bounding box center [734, 313] width 196 height 33
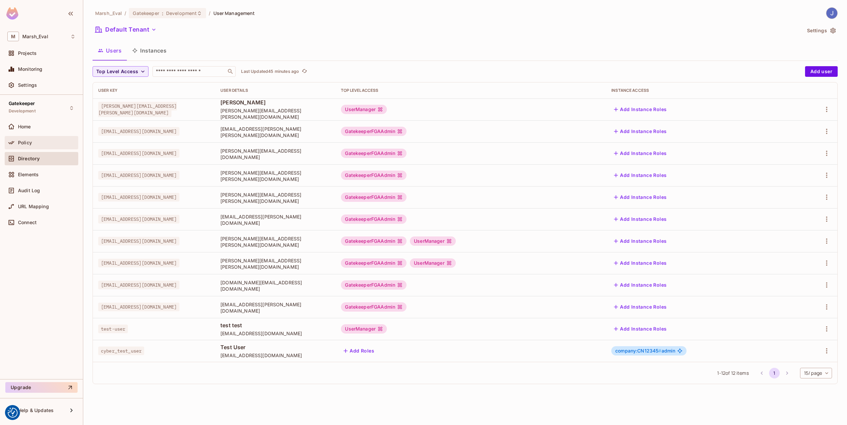
click at [30, 142] on span "Policy" at bounding box center [25, 142] width 14 height 5
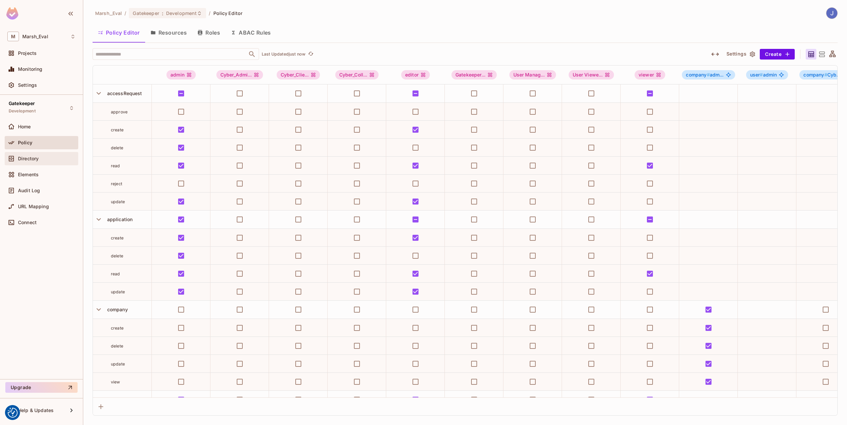
click at [35, 161] on div "Directory" at bounding box center [41, 159] width 68 height 8
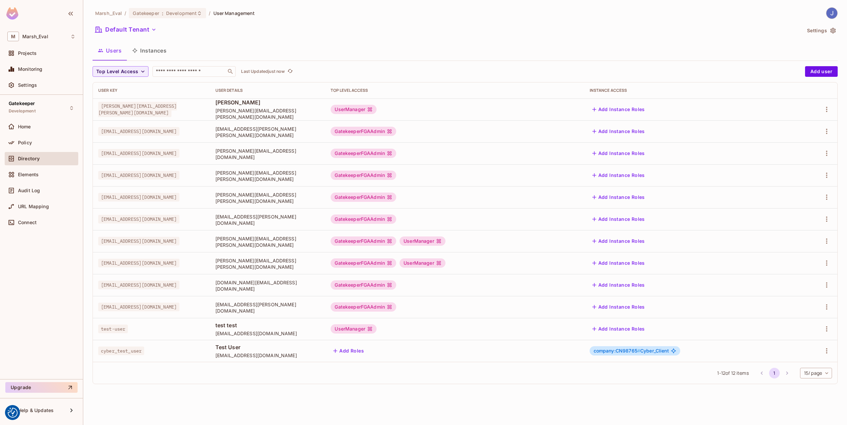
click at [150, 53] on button "Instances" at bounding box center [149, 50] width 45 height 17
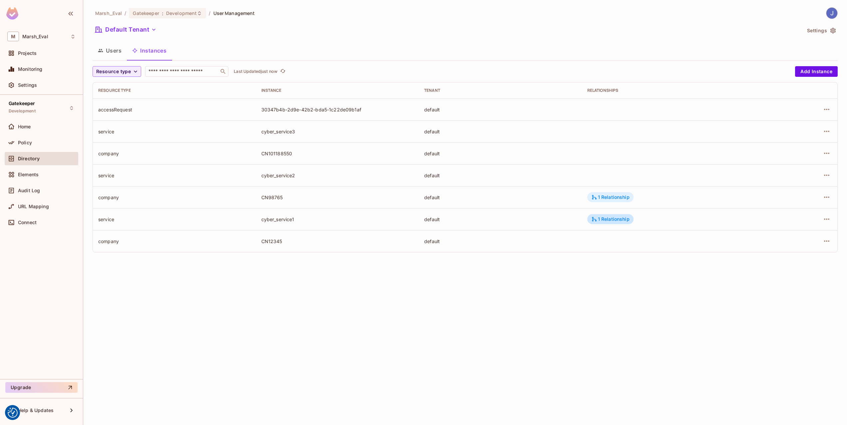
click at [602, 196] on div "1 Relationship" at bounding box center [610, 197] width 38 height 6
drag, startPoint x: 686, startPoint y: 220, endPoint x: 747, endPoint y: 219, distance: 60.3
click at [747, 219] on div "company:CN98765 is parent of service:cyber_service1" at bounding box center [670, 218] width 164 height 25
click at [747, 220] on div "company:CN98765 is parent of service:cyber_service1" at bounding box center [670, 218] width 164 height 25
drag, startPoint x: 653, startPoint y: 219, endPoint x: 679, endPoint y: 219, distance: 26.3
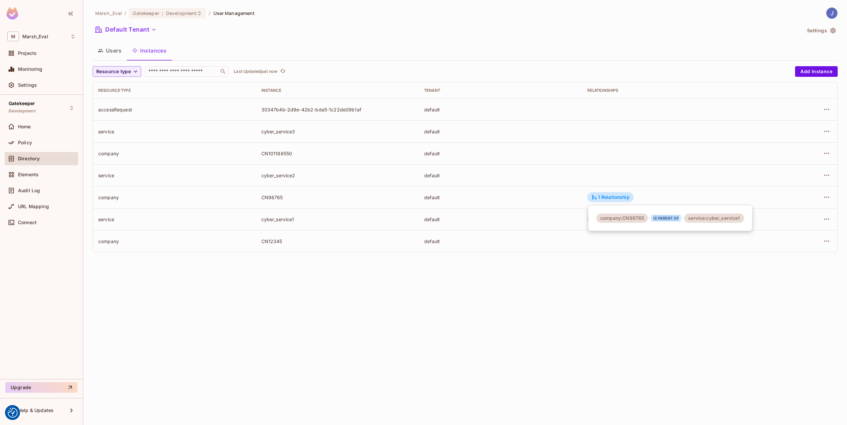
click at [679, 219] on div "is parent of" at bounding box center [666, 218] width 30 height 7
drag, startPoint x: 686, startPoint y: 218, endPoint x: 745, endPoint y: 217, distance: 58.3
click at [745, 217] on div "company:CN98765 is parent of service:cyber_service1" at bounding box center [670, 218] width 164 height 25
drag, startPoint x: 644, startPoint y: 219, endPoint x: 622, endPoint y: 219, distance: 21.3
click at [622, 219] on div "company:CN98765" at bounding box center [622, 218] width 52 height 9
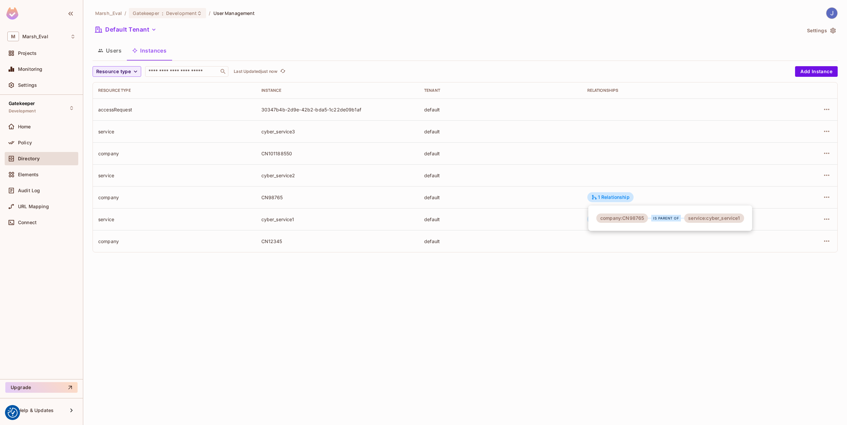
click at [708, 218] on div "service:cyber_service1" at bounding box center [714, 218] width 60 height 9
drag, startPoint x: 706, startPoint y: 219, endPoint x: 745, endPoint y: 218, distance: 39.0
click at [745, 218] on div "company:CN98765 is parent of service:cyber_service1" at bounding box center [670, 218] width 164 height 25
drag, startPoint x: 645, startPoint y: 219, endPoint x: 623, endPoint y: 217, distance: 21.7
click at [623, 217] on div "company:CN98765" at bounding box center [622, 218] width 52 height 9
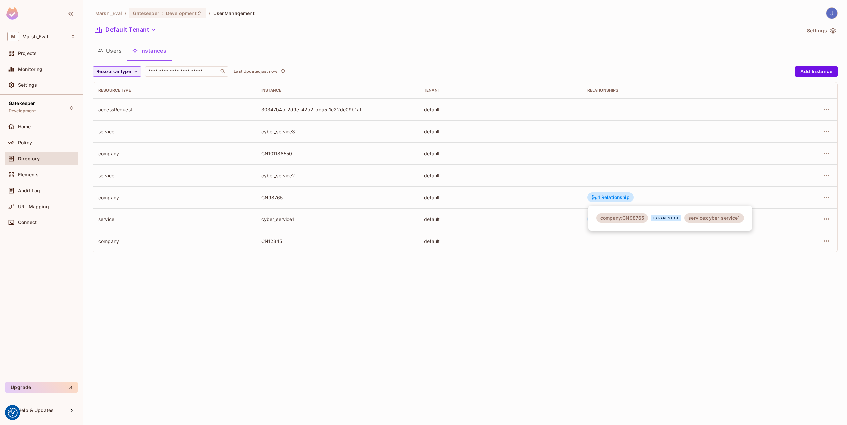
click at [46, 125] on div at bounding box center [423, 212] width 847 height 425
click at [30, 130] on div "Home" at bounding box center [41, 127] width 68 height 8
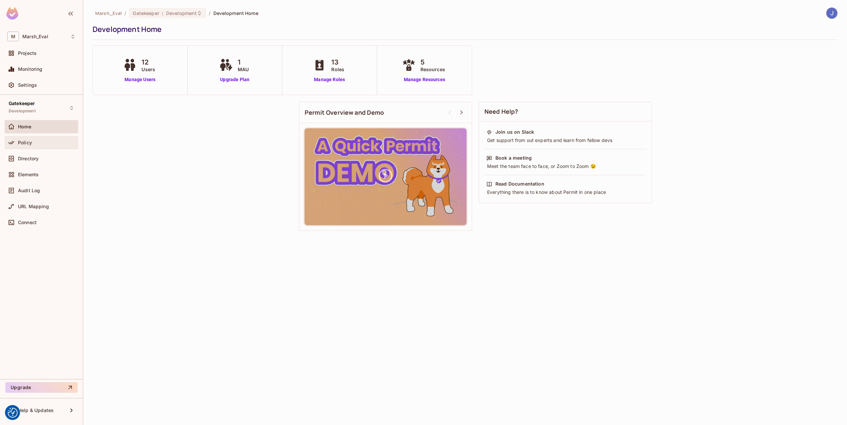
click at [36, 145] on div "Policy" at bounding box center [41, 143] width 68 height 8
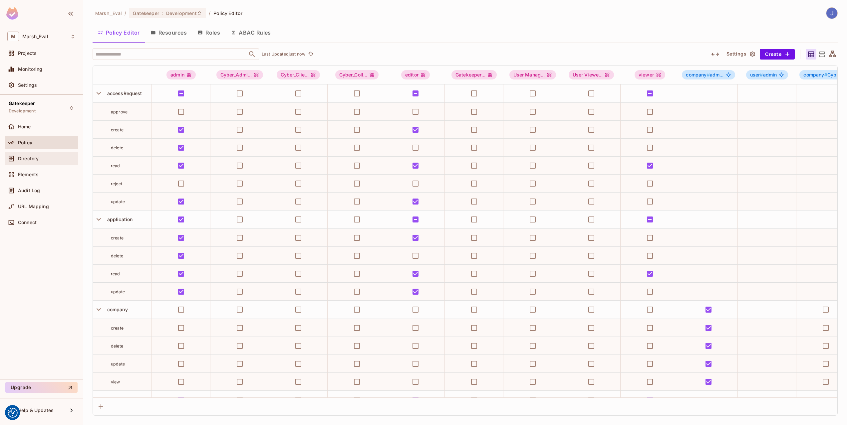
click at [54, 156] on div "Directory" at bounding box center [47, 158] width 58 height 5
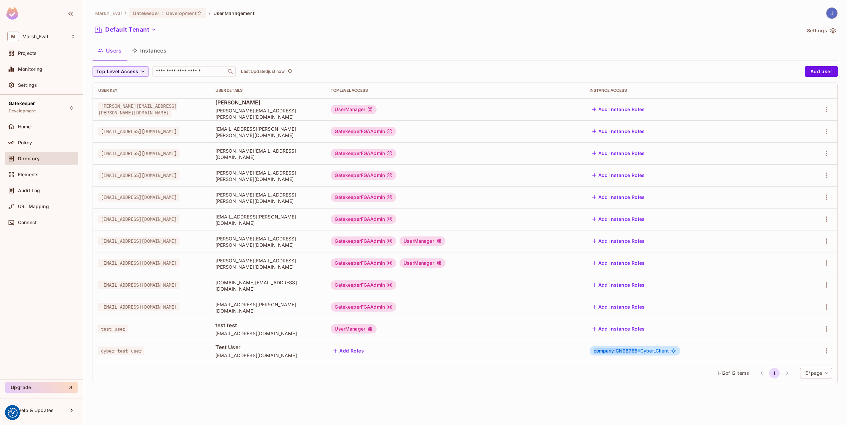
drag, startPoint x: 633, startPoint y: 352, endPoint x: 670, endPoint y: 354, distance: 37.0
click at [670, 354] on div "company:CN98765 # Cyber_Client" at bounding box center [635, 351] width 91 height 9
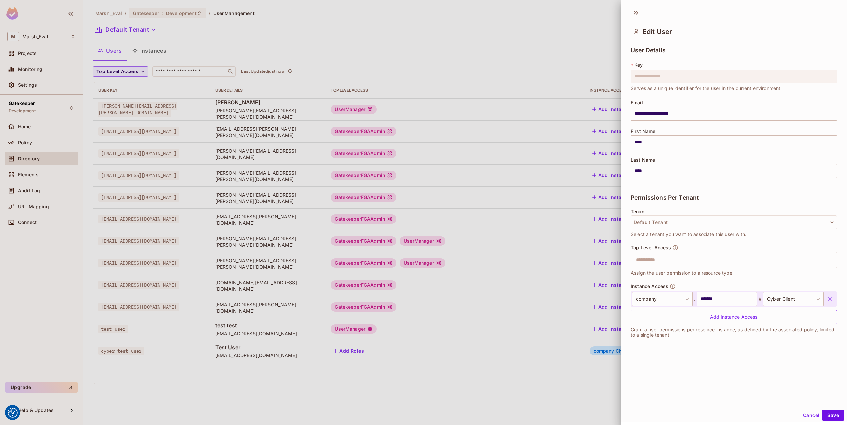
click at [613, 356] on div at bounding box center [423, 212] width 847 height 425
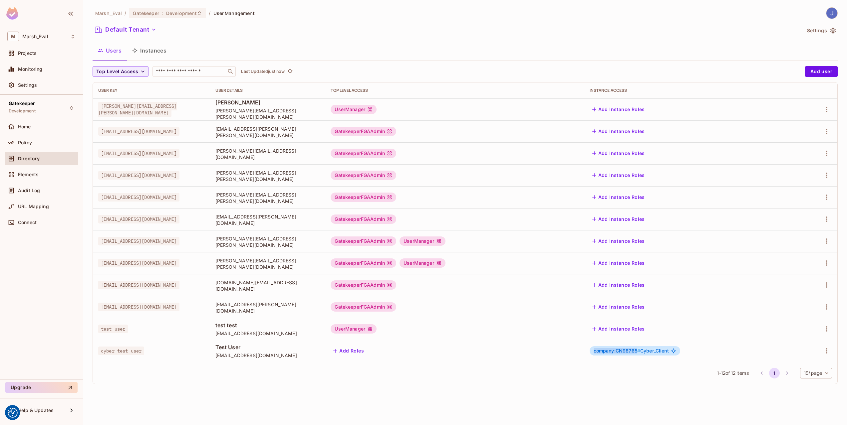
drag, startPoint x: 669, startPoint y: 352, endPoint x: 623, endPoint y: 351, distance: 46.3
click at [623, 351] on div "company:CN98765 # Cyber_Client" at bounding box center [635, 351] width 91 height 9
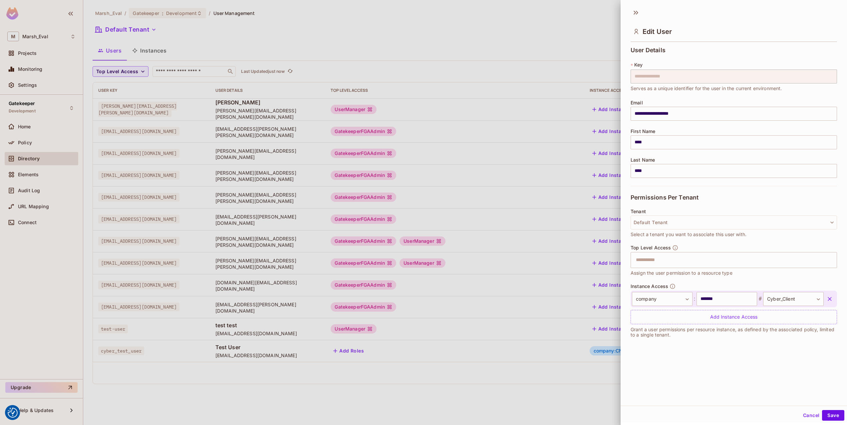
click at [592, 361] on div at bounding box center [423, 212] width 847 height 425
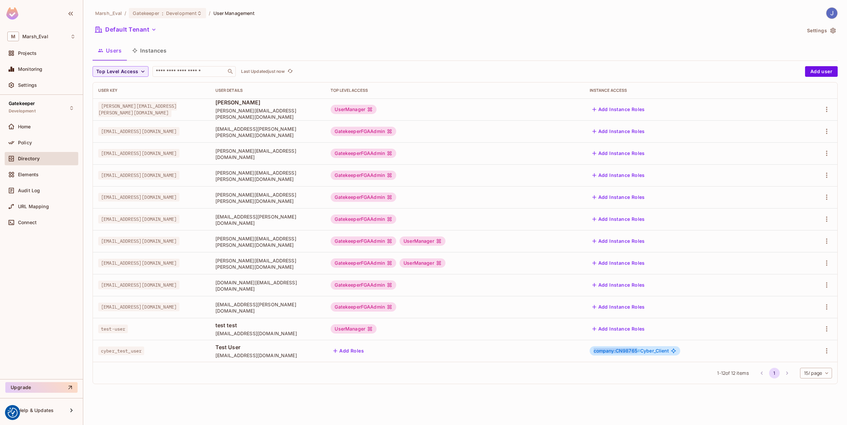
drag, startPoint x: 669, startPoint y: 351, endPoint x: 617, endPoint y: 354, distance: 52.4
click at [611, 356] on tr "cyber_test_user Test User [EMAIL_ADDRESS][DOMAIN_NAME] Add Roles company:CN9876…" at bounding box center [465, 351] width 744 height 22
drag, startPoint x: 674, startPoint y: 352, endPoint x: 702, endPoint y: 352, distance: 28.0
click at [680, 352] on div "company:CN98765 # Cyber_Client" at bounding box center [635, 351] width 91 height 9
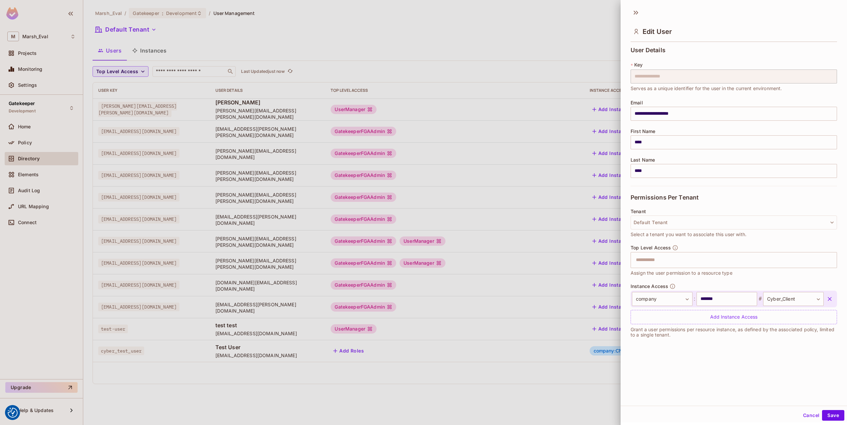
click at [593, 362] on div at bounding box center [423, 212] width 847 height 425
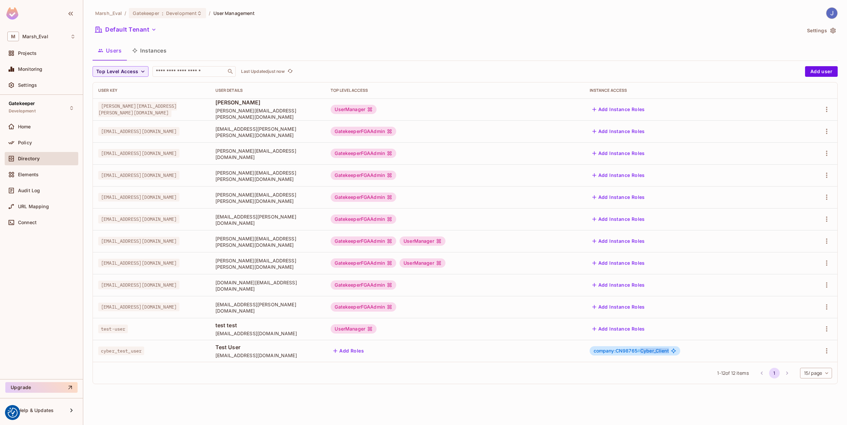
drag, startPoint x: 673, startPoint y: 351, endPoint x: 702, endPoint y: 350, distance: 29.7
click at [680, 350] on div "company:CN98765 # Cyber_Client" at bounding box center [635, 351] width 91 height 9
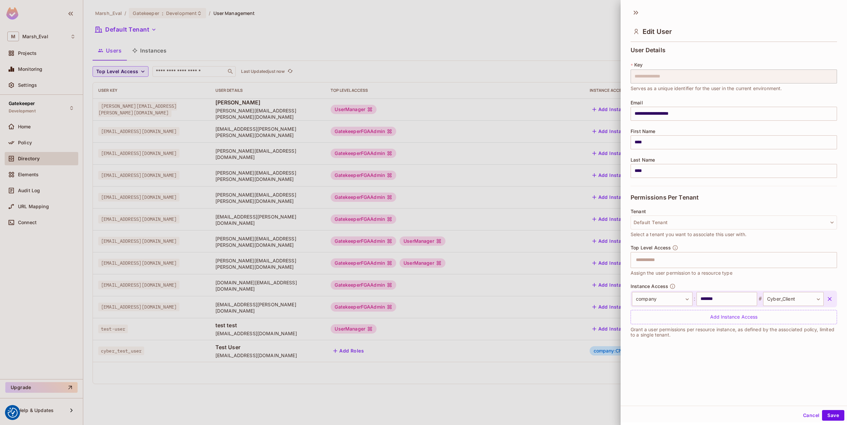
click at [600, 373] on div at bounding box center [423, 212] width 847 height 425
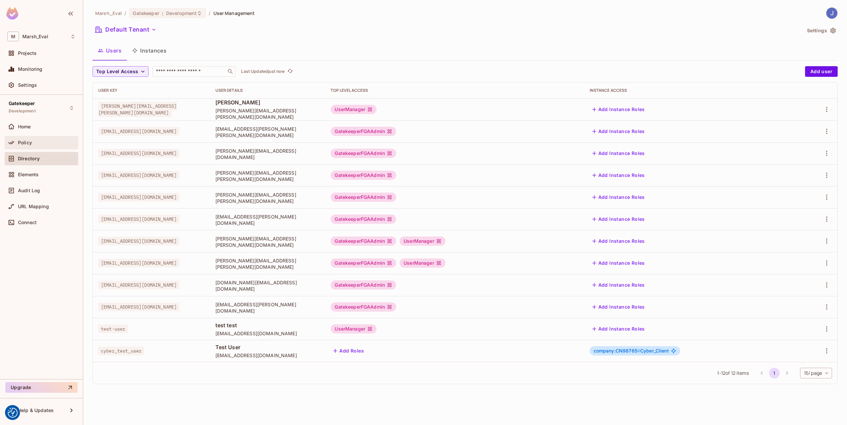
click at [36, 137] on div "Policy" at bounding box center [42, 142] width 74 height 13
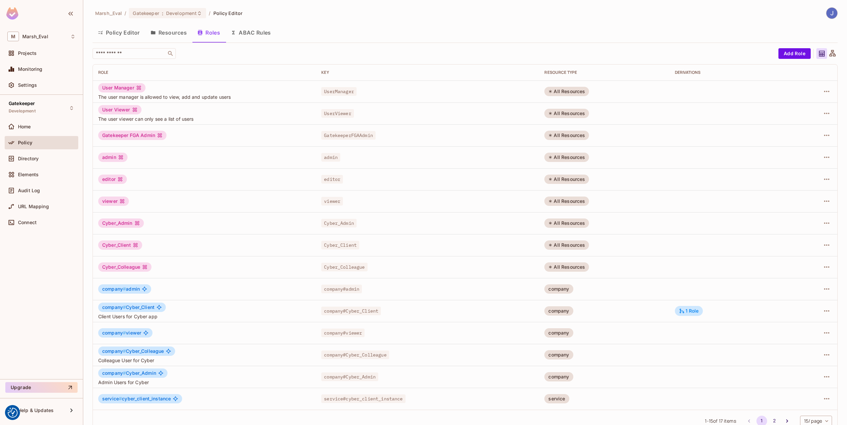
click at [123, 34] on button "Policy Editor" at bounding box center [119, 32] width 53 height 17
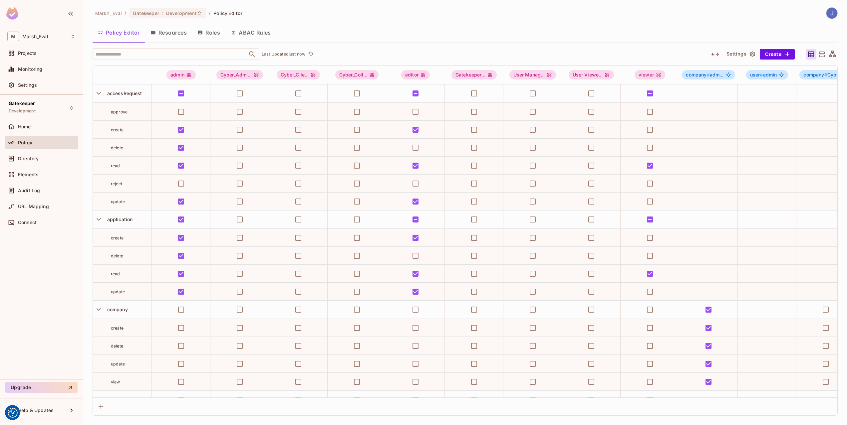
click at [178, 32] on button "Resources" at bounding box center [168, 32] width 47 height 17
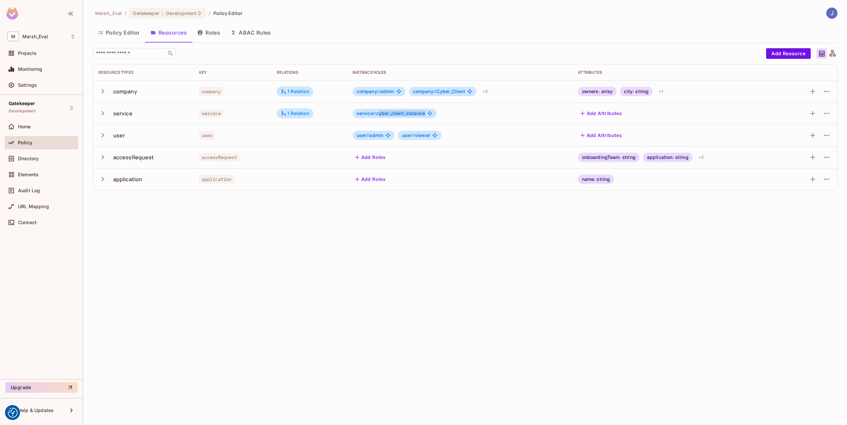
drag, startPoint x: 378, startPoint y: 114, endPoint x: 427, endPoint y: 113, distance: 48.9
click at [427, 113] on div "service # cyber_client_instance" at bounding box center [395, 113] width 84 height 9
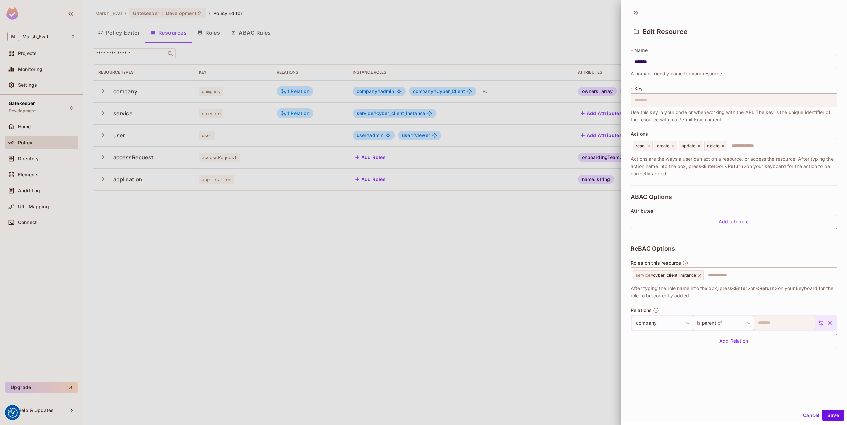
click at [426, 114] on div at bounding box center [423, 212] width 847 height 425
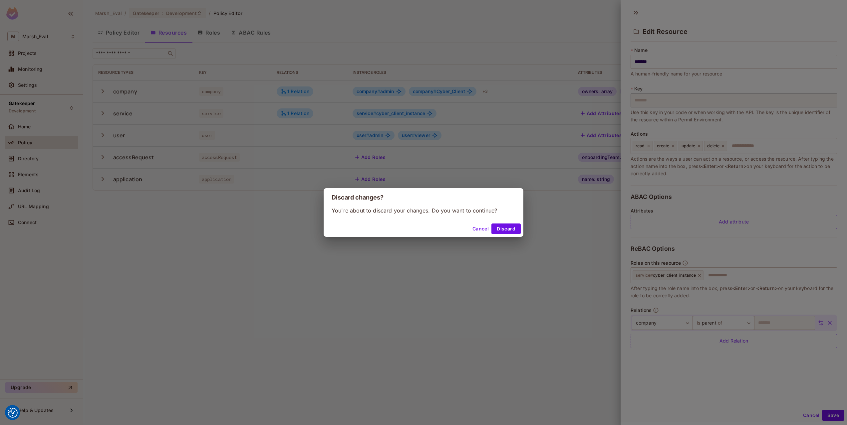
click at [424, 114] on div "Discard changes? You're about to discard your changes. Do you want to continue?…" at bounding box center [423, 212] width 847 height 425
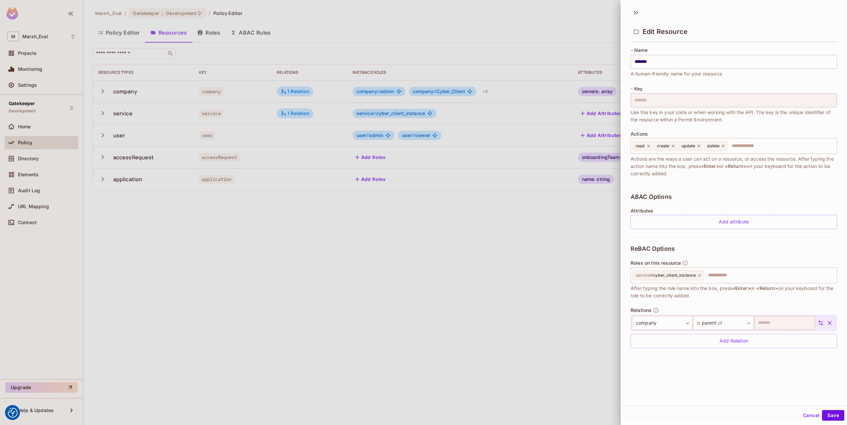
click at [432, 119] on div at bounding box center [423, 212] width 847 height 425
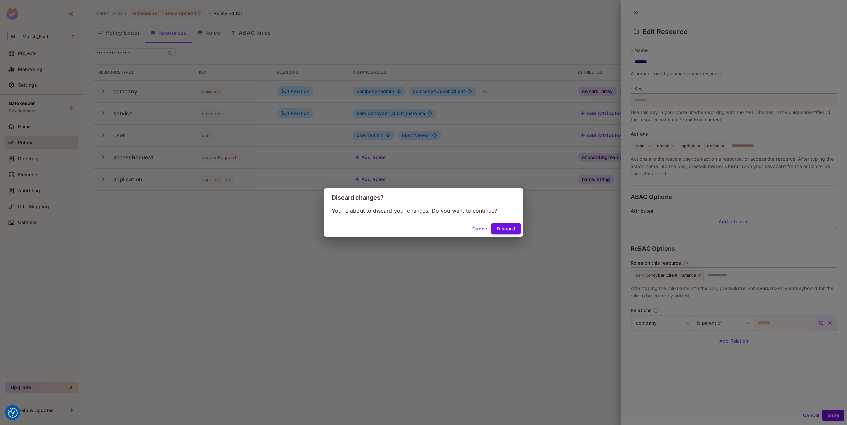
click at [507, 224] on button "Discard" at bounding box center [505, 229] width 29 height 11
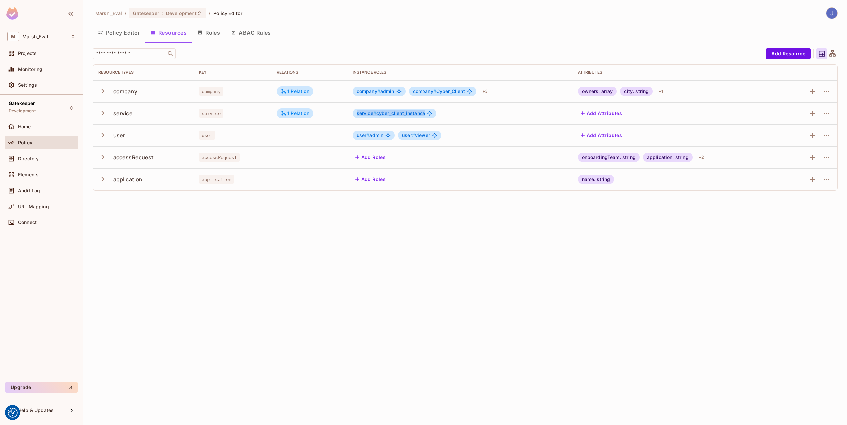
drag, startPoint x: 425, startPoint y: 114, endPoint x: 357, endPoint y: 114, distance: 68.6
click at [357, 114] on span "service # cyber_client_instance" at bounding box center [391, 113] width 69 height 5
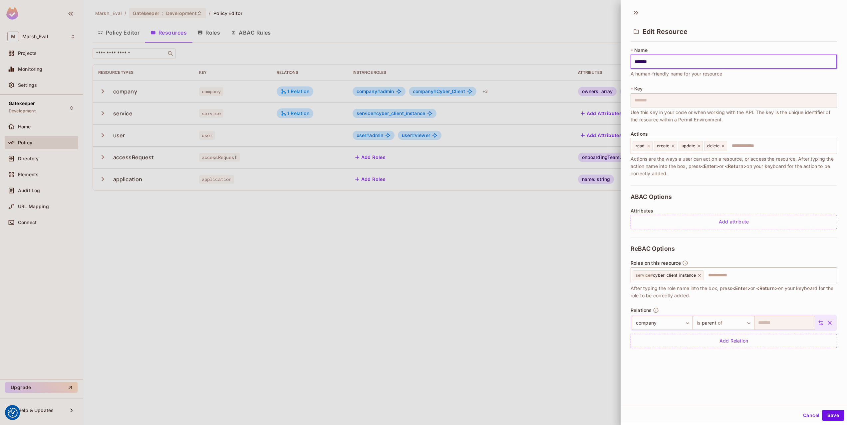
click at [357, 114] on div at bounding box center [423, 212] width 847 height 425
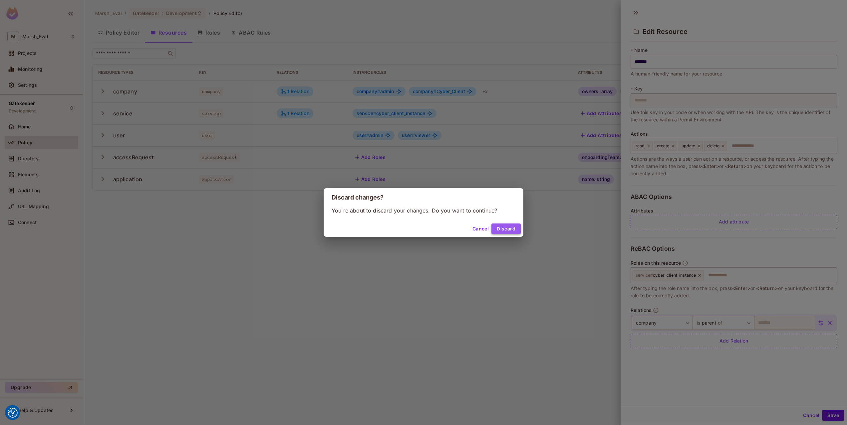
click at [508, 227] on button "Discard" at bounding box center [505, 229] width 29 height 11
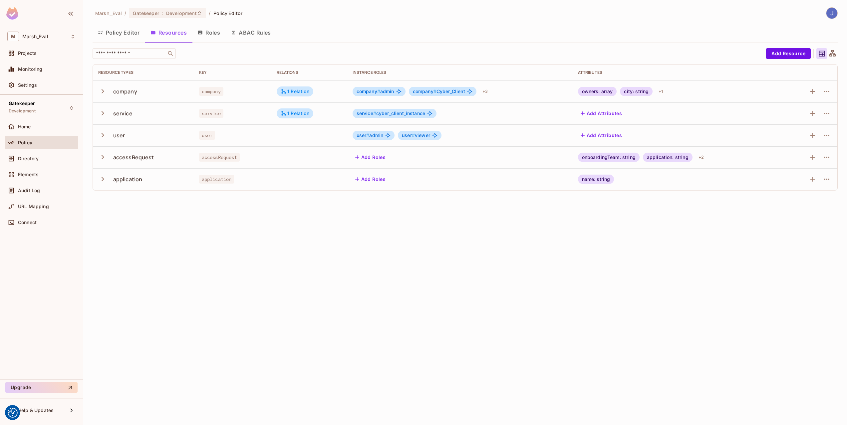
click at [112, 36] on button "Policy Editor" at bounding box center [119, 32] width 53 height 17
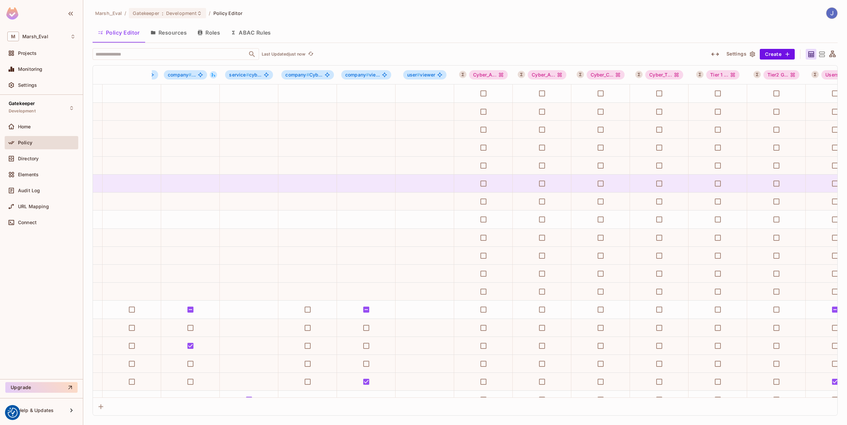
scroll to position [0, 708]
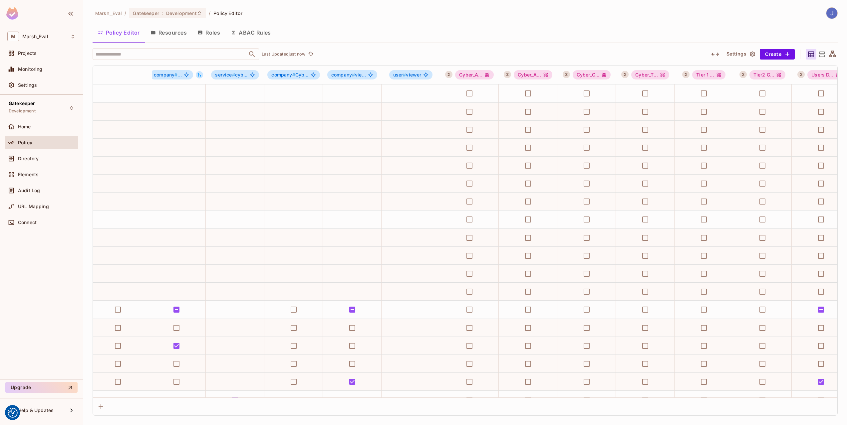
click at [712, 53] on icon "button" at bounding box center [715, 54] width 8 height 8
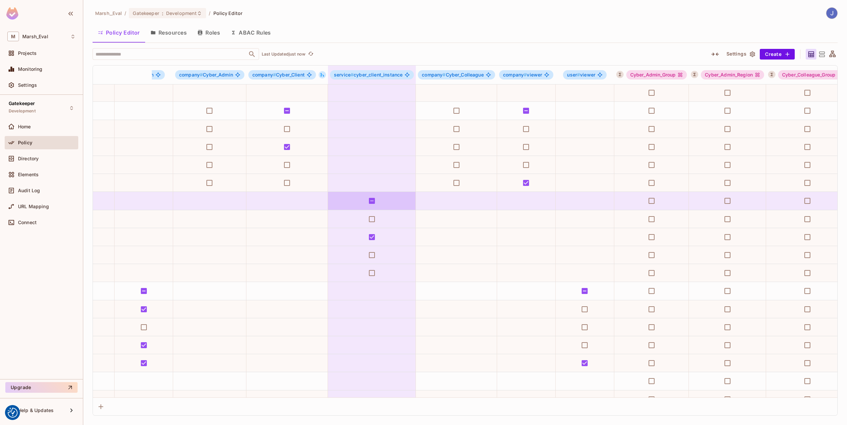
scroll to position [199, 625]
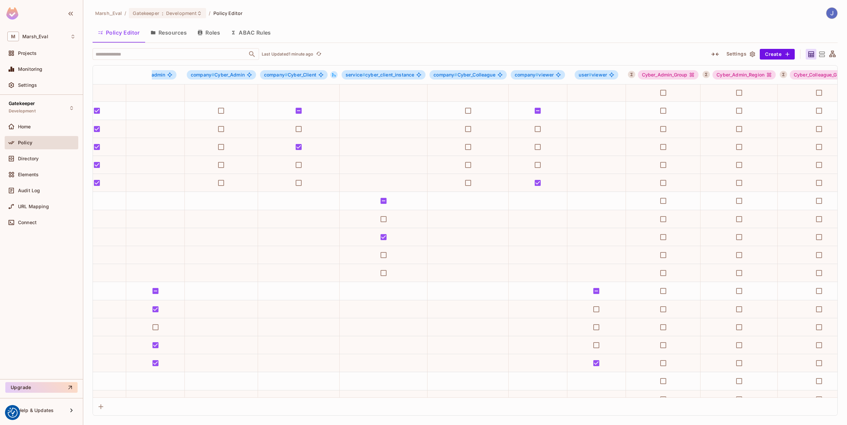
click at [201, 38] on button "Roles" at bounding box center [208, 32] width 33 height 17
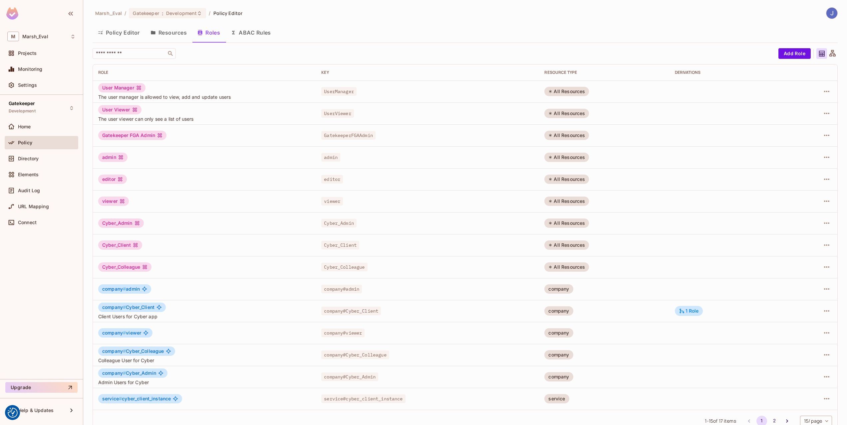
scroll to position [12, 0]
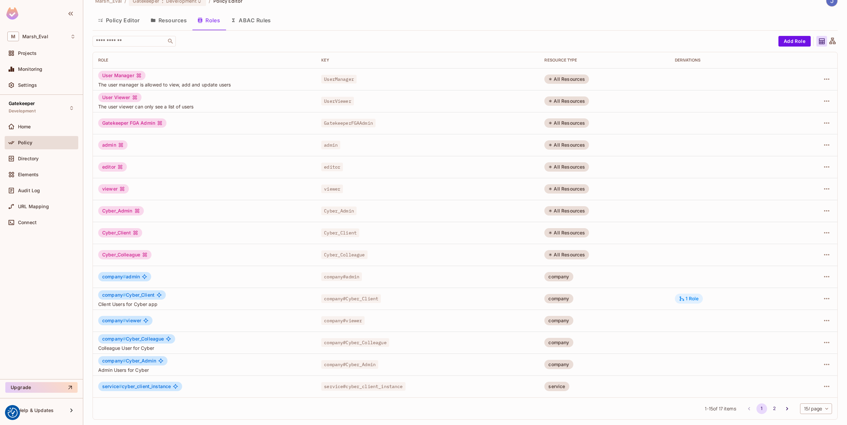
click at [687, 302] on div "1 Role" at bounding box center [689, 299] width 20 height 6
drag, startPoint x: 704, startPoint y: 320, endPoint x: 717, endPoint y: 321, distance: 13.3
click at [717, 321] on div "if company is parent of service" at bounding box center [707, 320] width 71 height 7
click at [692, 326] on div "company # Cyber_Client if company is parent of service service # cyber_client_i…" at bounding box center [717, 329] width 249 height 45
drag, startPoint x: 624, startPoint y: 321, endPoint x: 605, endPoint y: 322, distance: 19.7
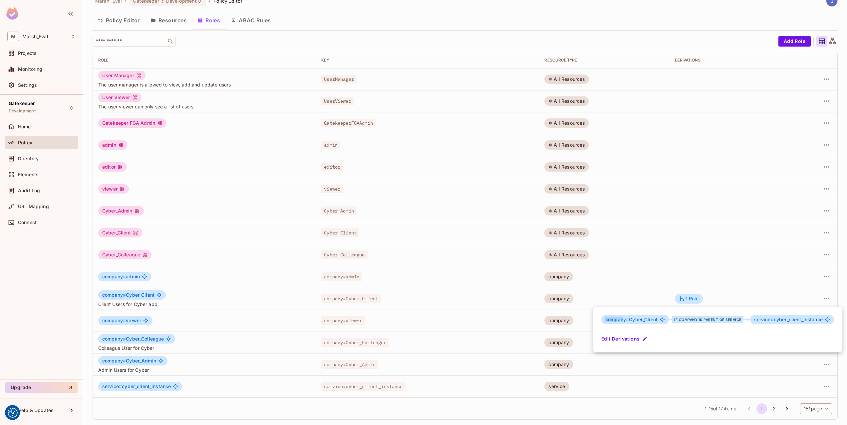
click at [605, 322] on div "company # Cyber_Client" at bounding box center [635, 319] width 68 height 9
drag, startPoint x: 630, startPoint y: 319, endPoint x: 659, endPoint y: 319, distance: 29.0
click at [659, 319] on div "company # Cyber_Client" at bounding box center [635, 319] width 68 height 9
drag, startPoint x: 773, startPoint y: 322, endPoint x: 822, endPoint y: 321, distance: 48.6
click at [822, 321] on span "service # cyber_client_instance" at bounding box center [788, 319] width 69 height 5
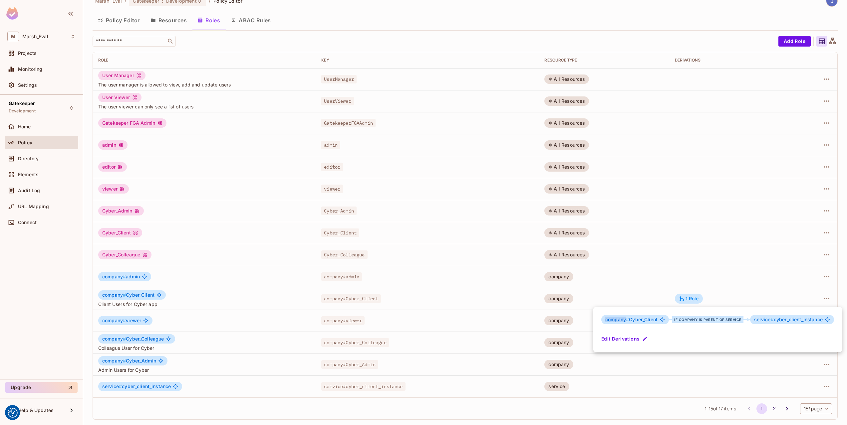
drag, startPoint x: 627, startPoint y: 321, endPoint x: 603, endPoint y: 319, distance: 24.4
click at [603, 319] on div "company # Cyber_Client" at bounding box center [635, 319] width 68 height 9
click at [626, 320] on span "company #" at bounding box center [617, 320] width 24 height 6
drag, startPoint x: 627, startPoint y: 321, endPoint x: 604, endPoint y: 322, distance: 23.0
click at [604, 322] on div "company # Cyber_Client" at bounding box center [635, 319] width 68 height 9
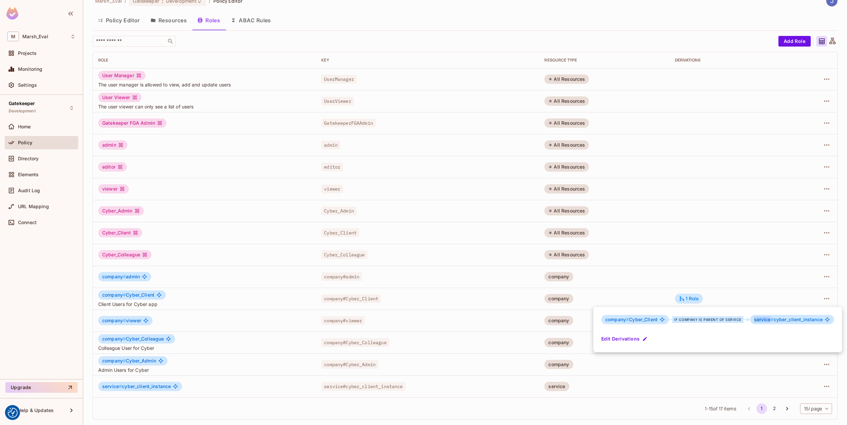
drag, startPoint x: 753, startPoint y: 319, endPoint x: 769, endPoint y: 319, distance: 16.3
click at [769, 319] on span "service #" at bounding box center [764, 320] width 20 height 6
drag, startPoint x: 657, startPoint y: 319, endPoint x: 630, endPoint y: 321, distance: 27.7
click at [630, 321] on span "company # Cyber_Client" at bounding box center [631, 319] width 52 height 5
click at [775, 321] on span "service # cyber_client_instance" at bounding box center [788, 319] width 69 height 5
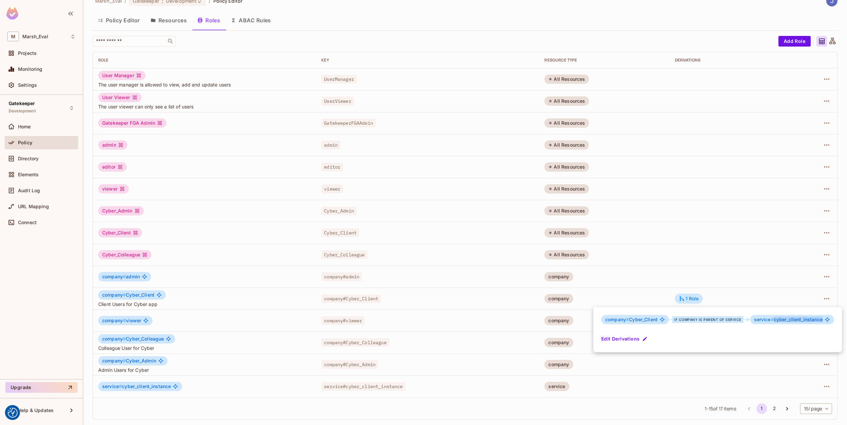
drag, startPoint x: 774, startPoint y: 321, endPoint x: 823, endPoint y: 320, distance: 49.3
click at [823, 320] on div "service # cyber_client_instance" at bounding box center [792, 319] width 84 height 9
drag, startPoint x: 754, startPoint y: 321, endPoint x: 771, endPoint y: 321, distance: 17.3
click at [771, 321] on span "service #" at bounding box center [764, 320] width 20 height 6
